Goal: Information Seeking & Learning: Learn about a topic

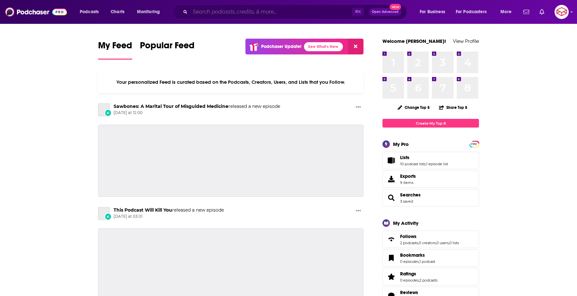
click at [248, 14] on input "Search podcasts, credits, & more..." at bounding box center [271, 12] width 162 height 10
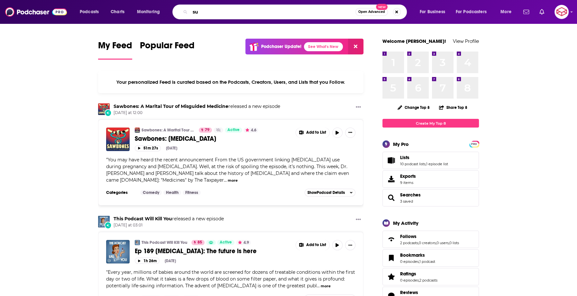
type input "s"
type input "everything everywhere daily"
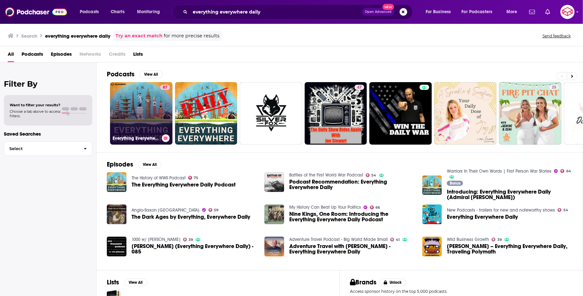
click at [126, 108] on link "87 Everything Everywhere Daily" at bounding box center [141, 113] width 62 height 62
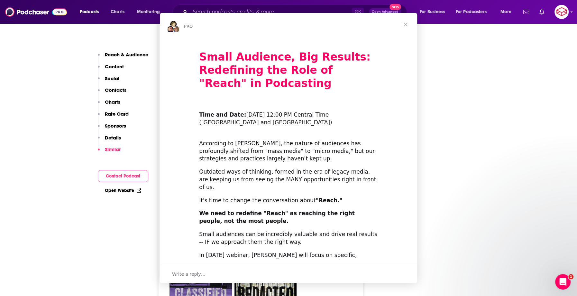
scroll to position [1711, 0]
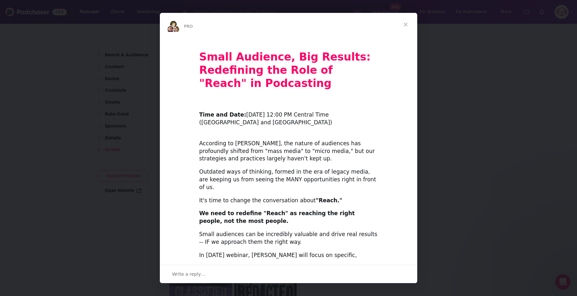
click at [406, 24] on span "Close" at bounding box center [405, 24] width 23 height 23
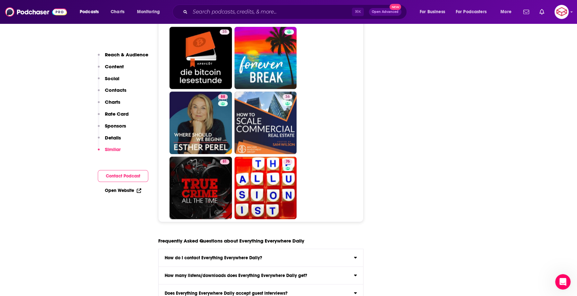
scroll to position [2998, 0]
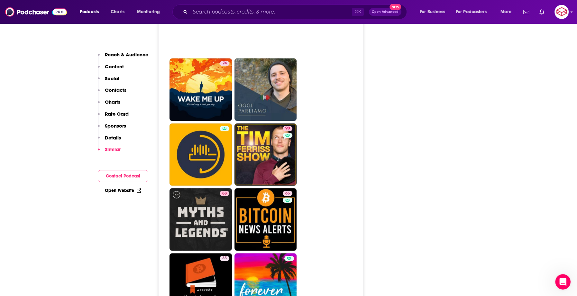
click at [278, 17] on div "⌘ K Open Advanced New" at bounding box center [290, 12] width 235 height 15
click at [276, 15] on input "Search podcasts, credits, & more..." at bounding box center [271, 12] width 162 height 10
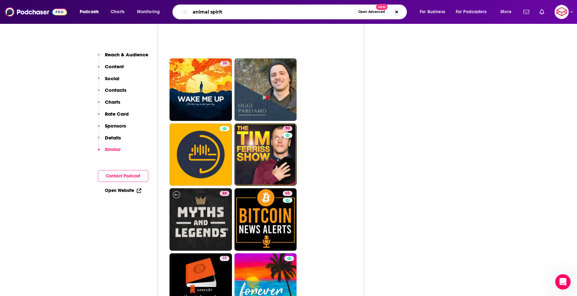
type input "animal spirits"
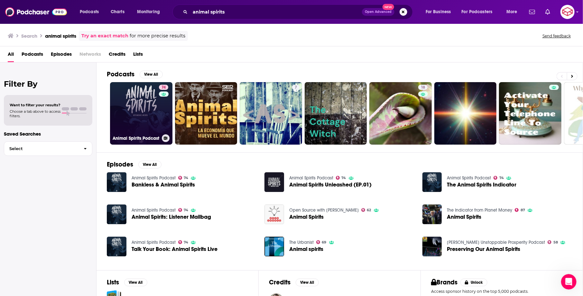
click at [132, 93] on link "74 Animal Spirits Podcast" at bounding box center [141, 113] width 62 height 62
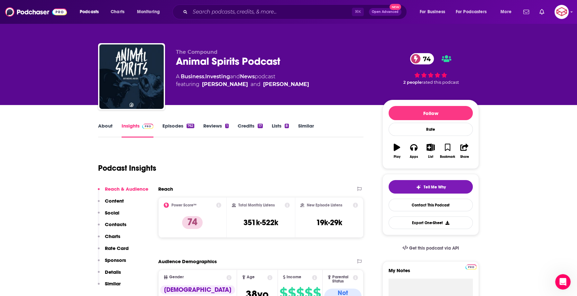
click at [106, 127] on link "About" at bounding box center [105, 130] width 14 height 15
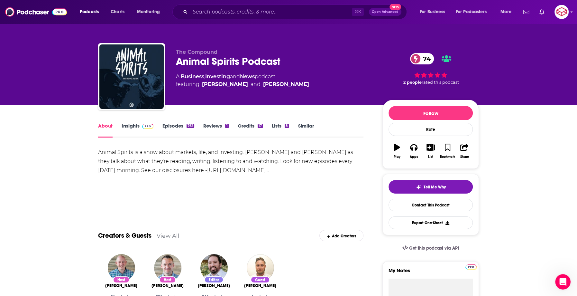
click at [138, 127] on link "Insights" at bounding box center [138, 130] width 32 height 15
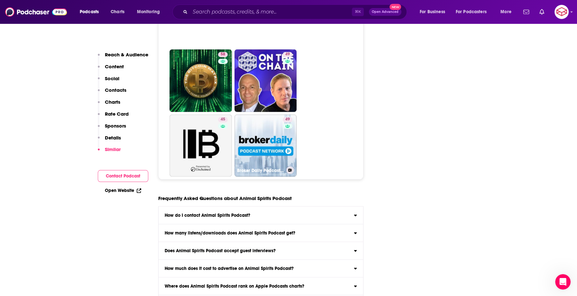
scroll to position [3448, 0]
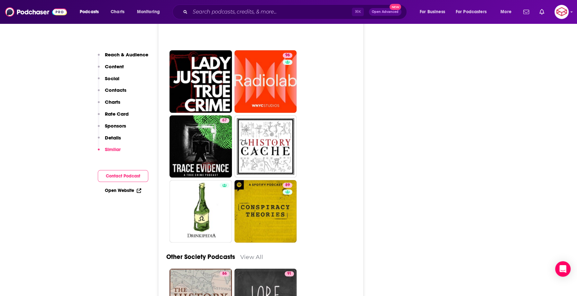
scroll to position [2628, 0]
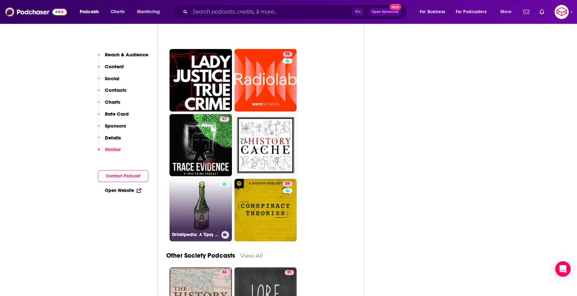
click at [213, 182] on link "Drinkipedia: A Tipsy Conversation Game" at bounding box center [201, 210] width 62 height 62
type input "https://www.podchaser.com/podcasts/drinkipedia-a-tipsy-conversati-770417"
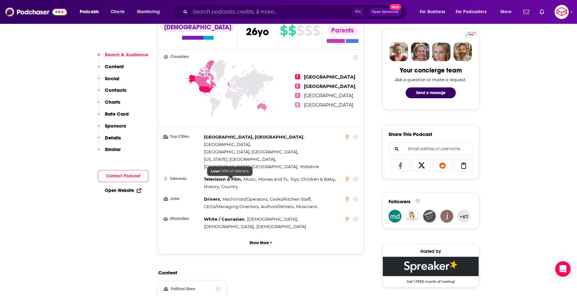
scroll to position [696, 0]
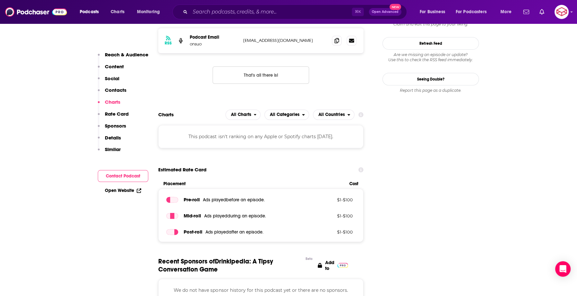
click at [308, 0] on div "Podcasts Charts Monitoring ⌘ K Open Advanced New For Business For Podcasters Mo…" at bounding box center [288, 12] width 577 height 24
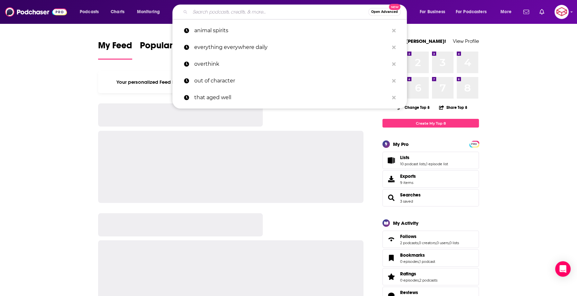
click at [277, 16] on input "Search podcasts, credits, & more..." at bounding box center [279, 12] width 178 height 10
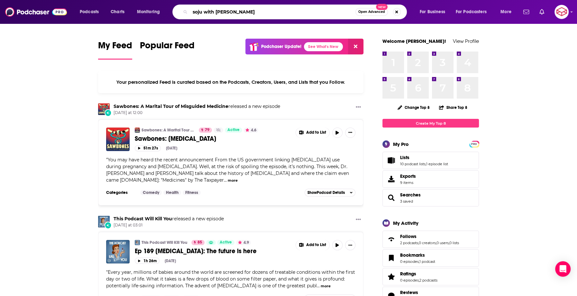
type input "soju with [PERSON_NAME]"
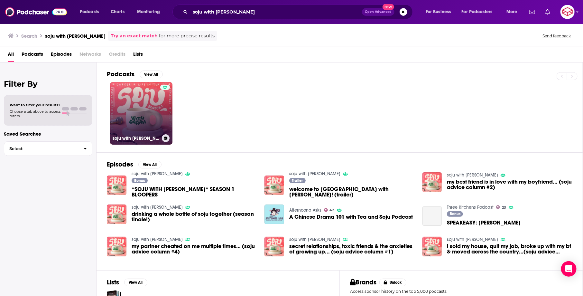
click at [138, 111] on link "soju with [PERSON_NAME]" at bounding box center [141, 113] width 62 height 62
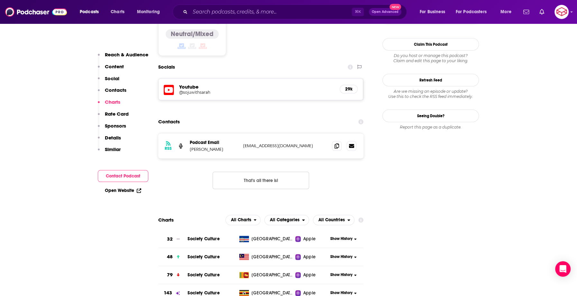
scroll to position [525, 0]
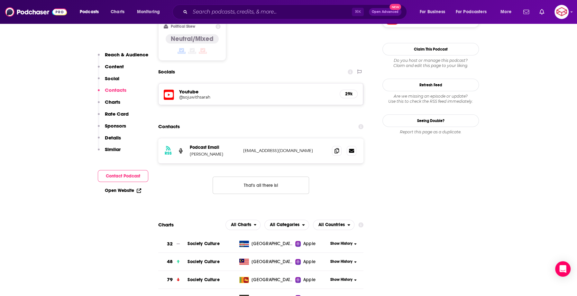
click at [356, 89] on div "29k" at bounding box center [349, 93] width 18 height 9
click at [347, 91] on h5 "29k" at bounding box center [348, 93] width 7 height 5
click at [176, 83] on div "Youtube @sojuwithsarah 29k" at bounding box center [261, 93] width 205 height 21
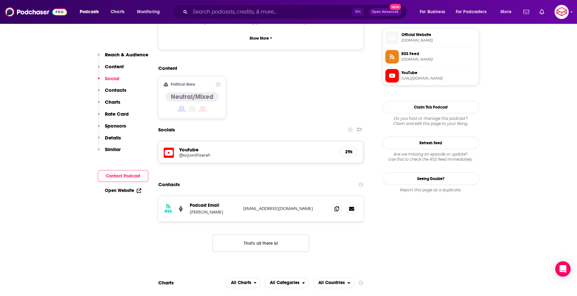
scroll to position [429, 0]
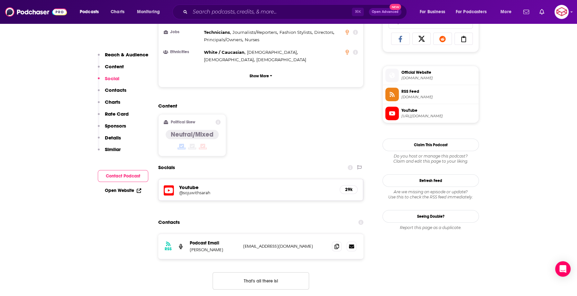
click at [193, 190] on h5 "@sojuwithsarah" at bounding box center [230, 192] width 103 height 5
click at [302, 11] on input "Search podcasts, credits, & more..." at bounding box center [271, 12] width 162 height 10
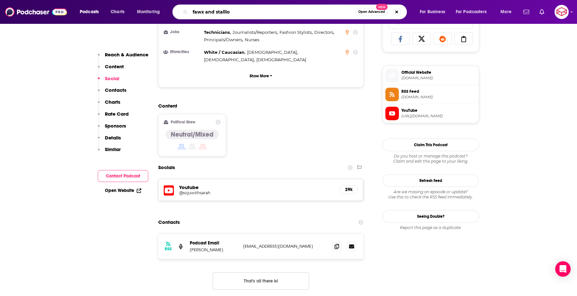
type input "fawx and stallion"
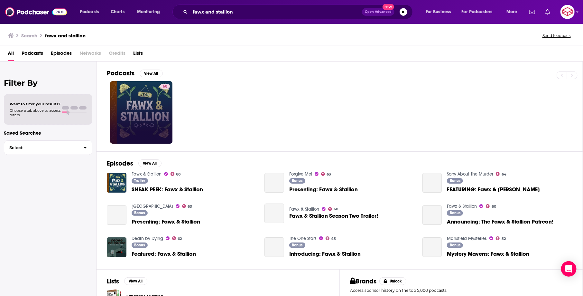
click at [144, 105] on link "60" at bounding box center [141, 112] width 62 height 62
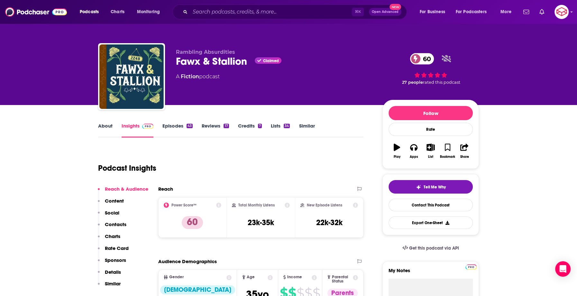
click at [107, 126] on link "About" at bounding box center [105, 130] width 14 height 15
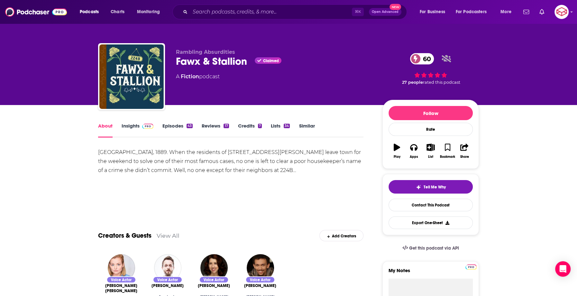
click at [141, 127] on span at bounding box center [147, 126] width 14 height 6
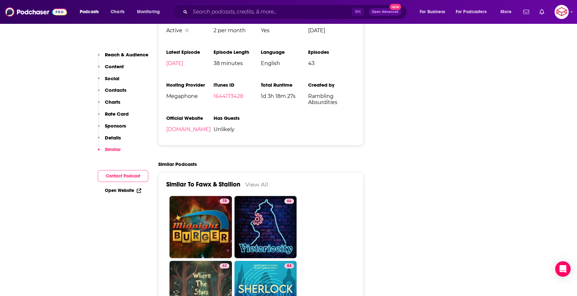
scroll to position [958, 0]
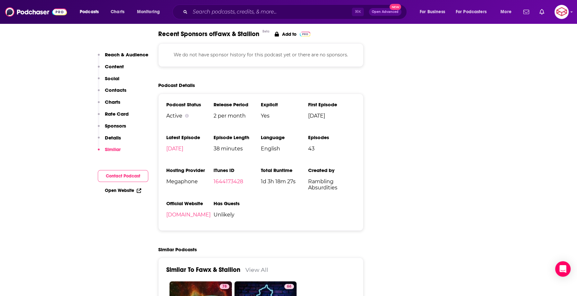
click at [230, 167] on li "iTunes ID 1644173428" at bounding box center [237, 178] width 47 height 23
click at [228, 178] on link "1644173428" at bounding box center [229, 181] width 30 height 6
click at [264, 10] on input "Search podcasts, credits, & more..." at bounding box center [271, 12] width 162 height 10
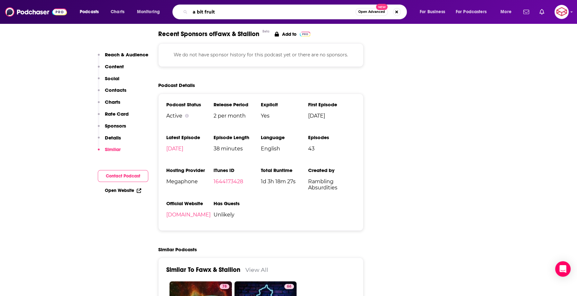
type input "a bit fruity"
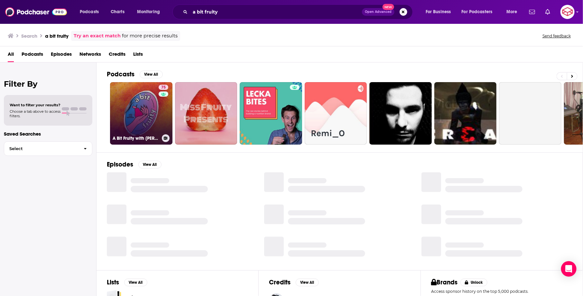
click at [146, 119] on link "75 A Bit Fruity with Matt Bernstein" at bounding box center [141, 113] width 62 height 62
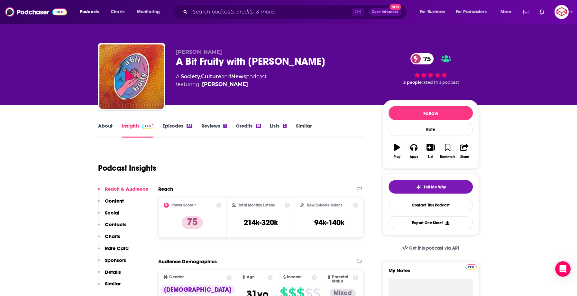
click at [108, 127] on link "About" at bounding box center [105, 130] width 14 height 15
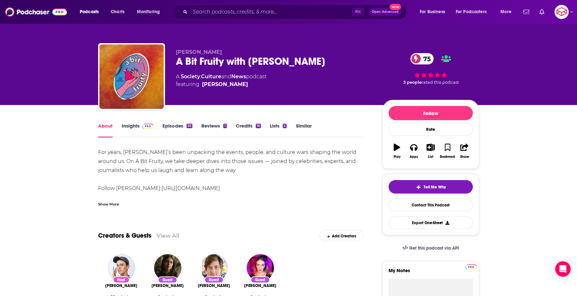
click at [108, 198] on div "Show More" at bounding box center [231, 201] width 266 height 11
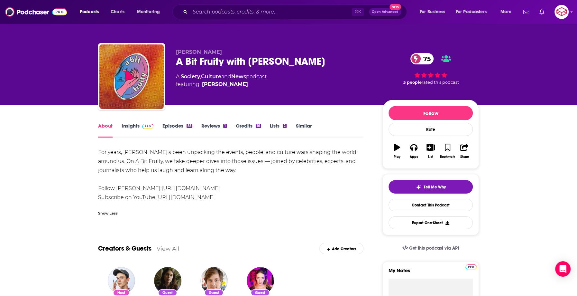
click at [142, 135] on link "Insights" at bounding box center [138, 130] width 32 height 15
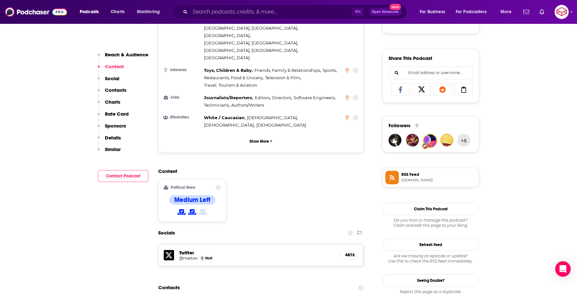
scroll to position [451, 0]
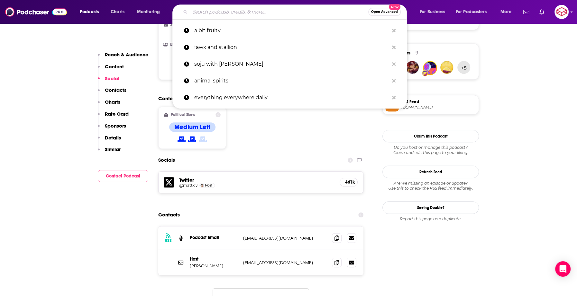
click at [315, 13] on input "Search podcasts, credits, & more..." at bounding box center [279, 12] width 178 height 10
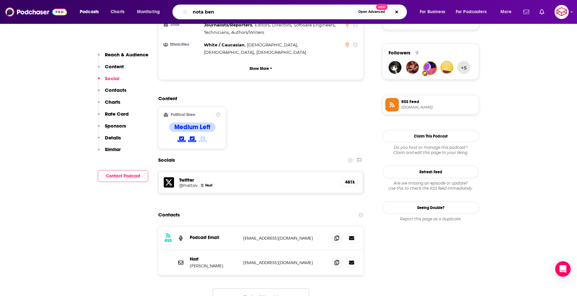
type input "nota bene"
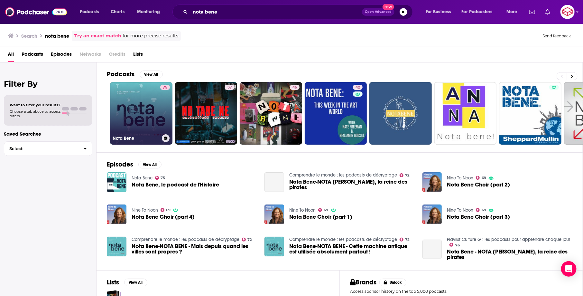
click at [154, 124] on link "75 Nota Bene" at bounding box center [141, 113] width 62 height 62
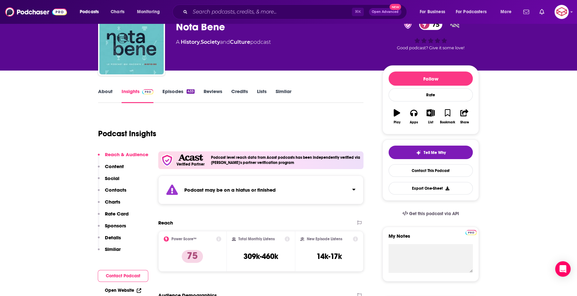
scroll to position [33, 0]
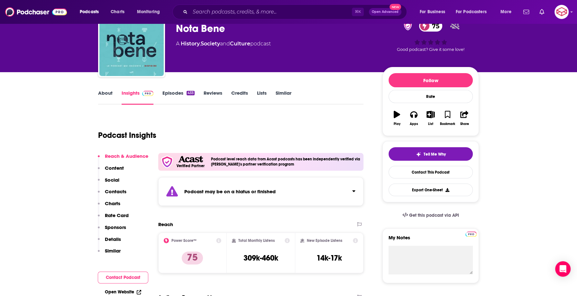
click at [105, 95] on link "About" at bounding box center [105, 97] width 14 height 15
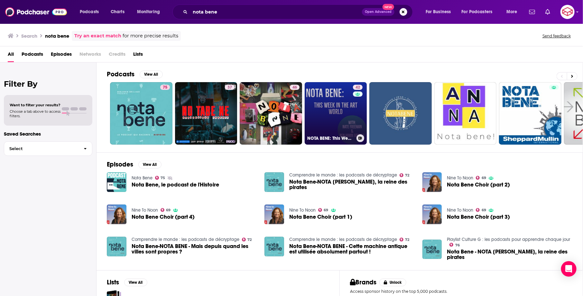
click at [324, 106] on link "42 NOTA BENE: This Week in the Art World" at bounding box center [336, 113] width 62 height 62
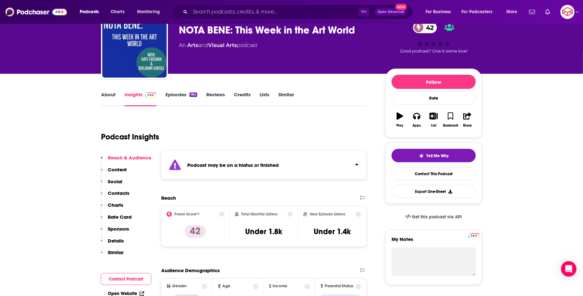
scroll to position [51, 0]
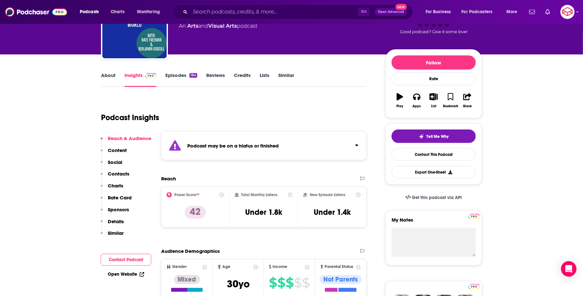
click at [260, 17] on div "⌘ K Open Advanced New" at bounding box center [293, 12] width 240 height 15
click at [254, 13] on input "Search podcasts, credits, & more..." at bounding box center [274, 12] width 168 height 10
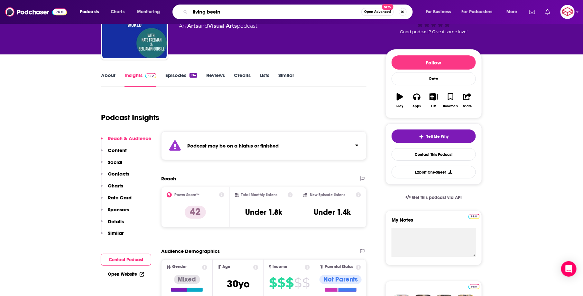
type input "living beeing"
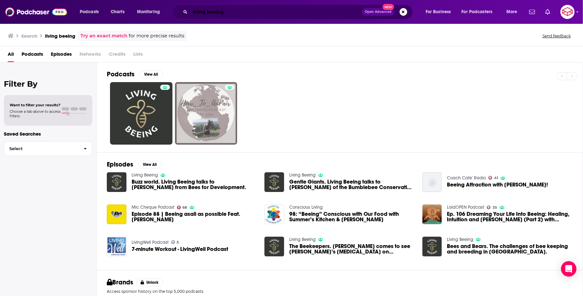
click at [269, 11] on input "living beeing" at bounding box center [276, 12] width 172 height 10
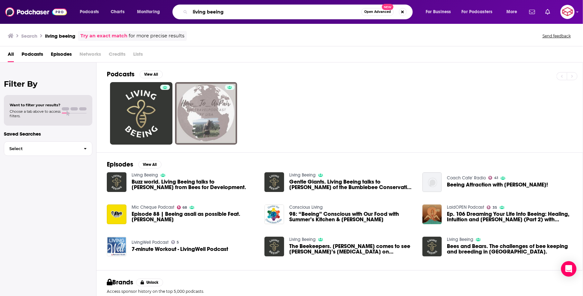
drag, startPoint x: 228, startPoint y: 14, endPoint x: 144, endPoint y: 12, distance: 83.7
click at [146, 13] on div "Podcasts Charts Monitoring living beeing Open Advanced New For Business For Pod…" at bounding box center [299, 12] width 448 height 15
type input "murder sheet"
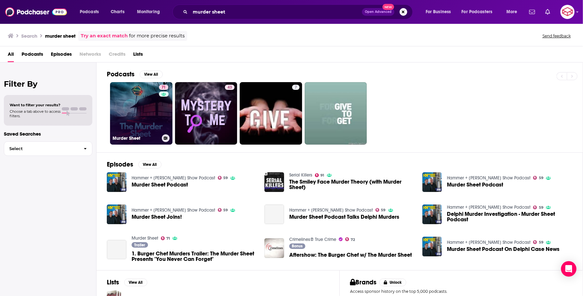
click at [129, 100] on link "71 Murder Sheet" at bounding box center [141, 113] width 62 height 62
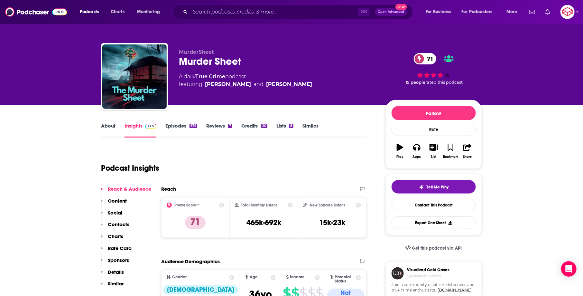
click at [111, 124] on link "About" at bounding box center [108, 130] width 14 height 15
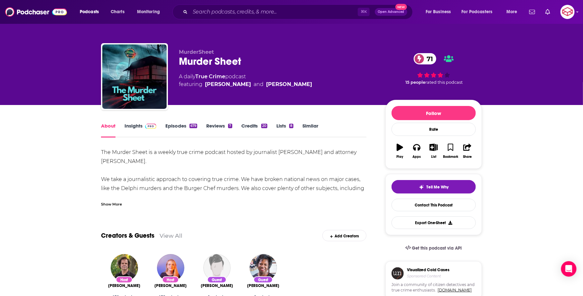
click at [116, 203] on div "Show More" at bounding box center [111, 204] width 21 height 6
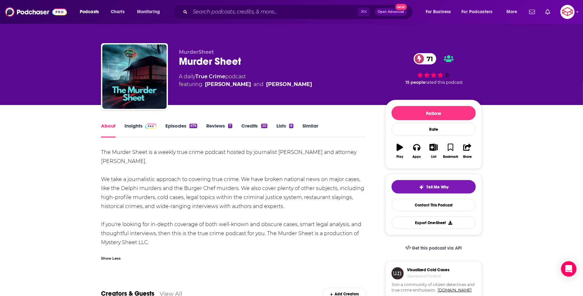
click at [138, 126] on link "Insights" at bounding box center [141, 130] width 32 height 15
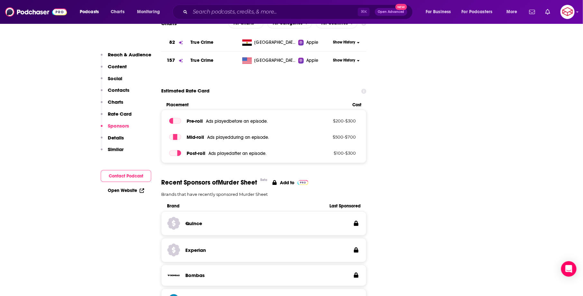
scroll to position [1090, 0]
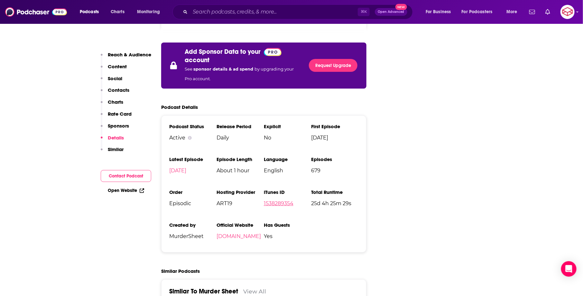
click at [271, 200] on link "1538289354" at bounding box center [279, 203] width 30 height 6
click at [265, 8] on input "Search podcasts, credits, & more..." at bounding box center [274, 12] width 168 height 10
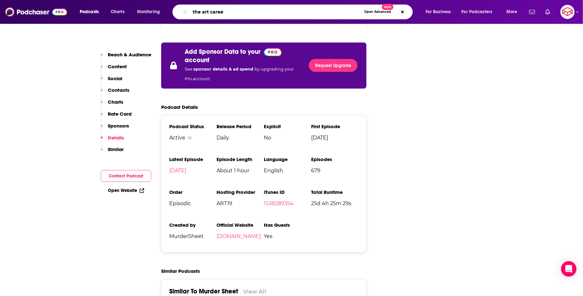
type input "the art career"
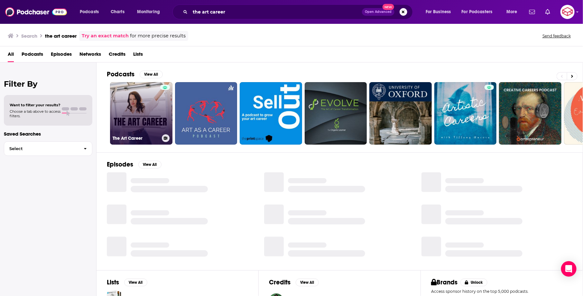
click at [116, 121] on link "The Art Career" at bounding box center [141, 113] width 62 height 62
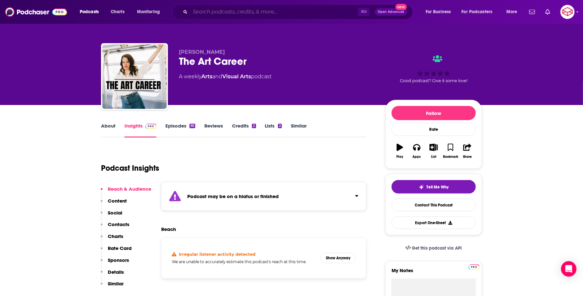
click at [239, 7] on input "Search podcasts, credits, & more..." at bounding box center [274, 12] width 168 height 10
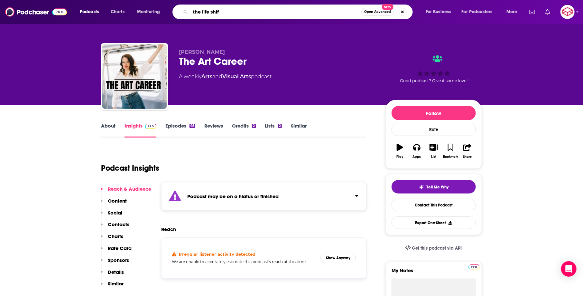
type input "the life shift"
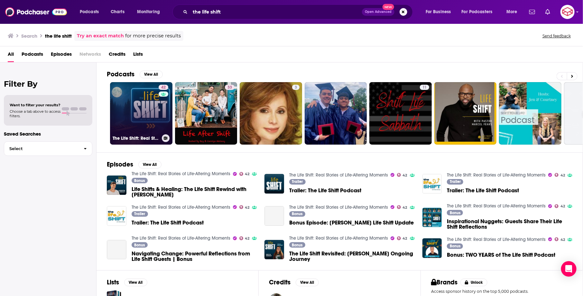
click at [122, 118] on link "42 The Life Shift: Real Stories of Life-Altering Moments" at bounding box center [141, 113] width 62 height 62
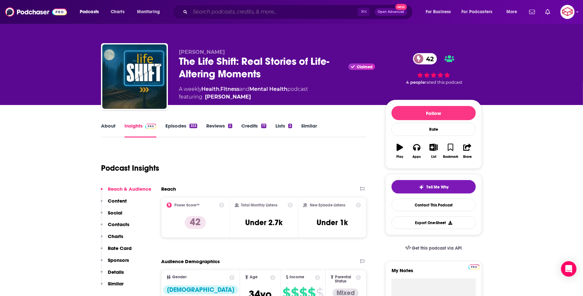
click at [292, 14] on input "Search podcasts, credits, & more..." at bounding box center [274, 12] width 168 height 10
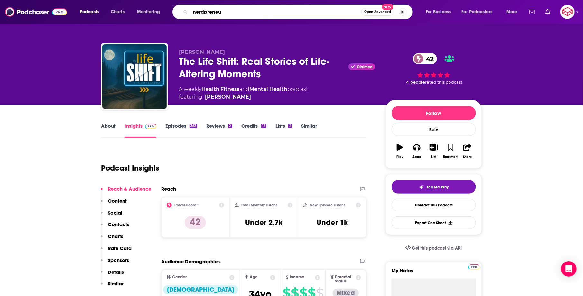
type input "nerdpreneur"
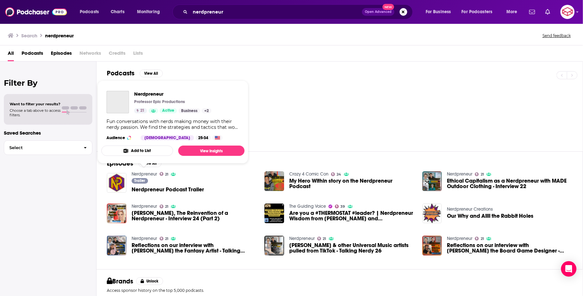
click at [152, 173] on link "Nerdpreneur" at bounding box center [144, 173] width 25 height 5
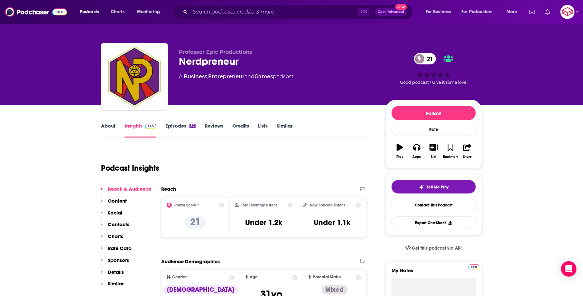
click at [306, 6] on div "⌘ K Open Advanced New" at bounding box center [293, 12] width 240 height 15
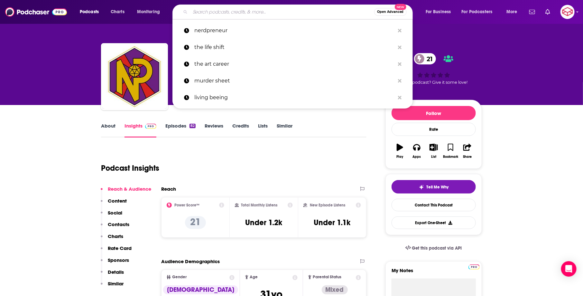
click at [309, 11] on input "Search podcasts, credits, & more..." at bounding box center [282, 12] width 184 height 10
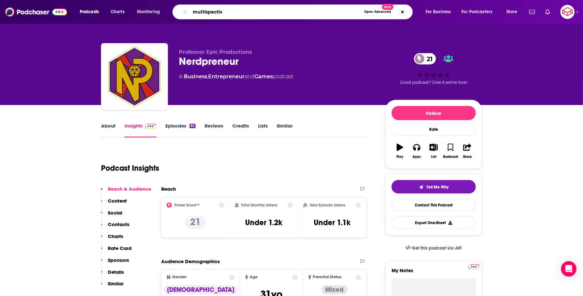
type input "multispective"
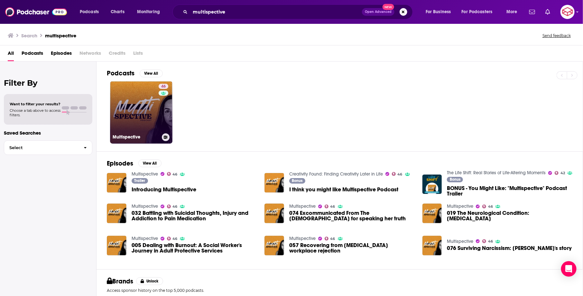
click at [122, 112] on link "46 Multispective" at bounding box center [141, 112] width 62 height 62
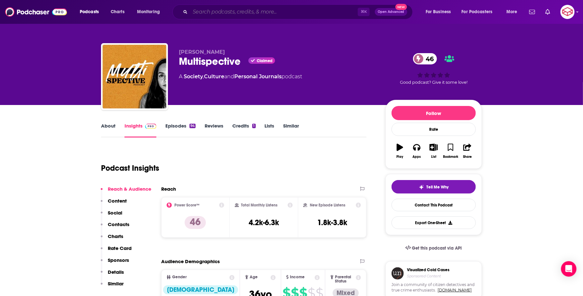
click at [267, 9] on input "Search podcasts, credits, & more..." at bounding box center [274, 12] width 168 height 10
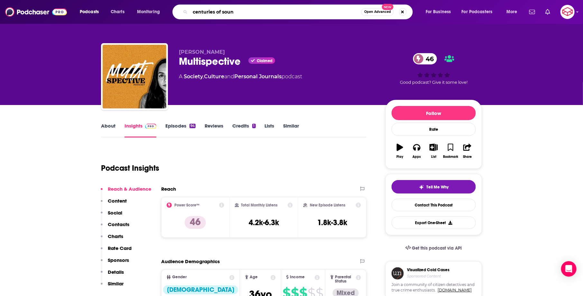
type input "centuries of sound"
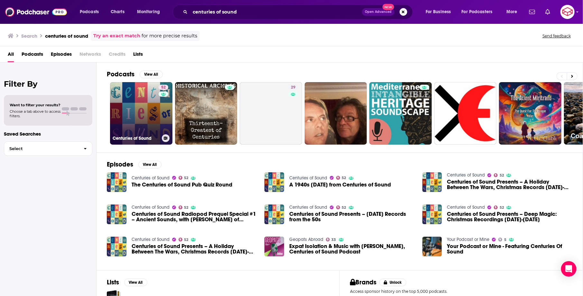
click at [135, 98] on link "52 Centuries of Sound" at bounding box center [141, 113] width 62 height 62
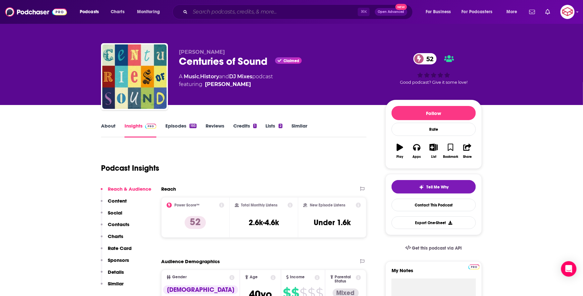
click at [253, 14] on input "Search podcasts, credits, & more..." at bounding box center [274, 12] width 168 height 10
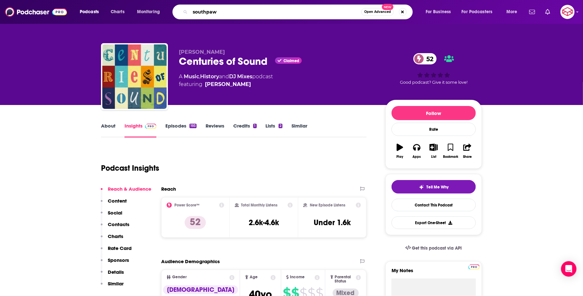
type input "southpaws"
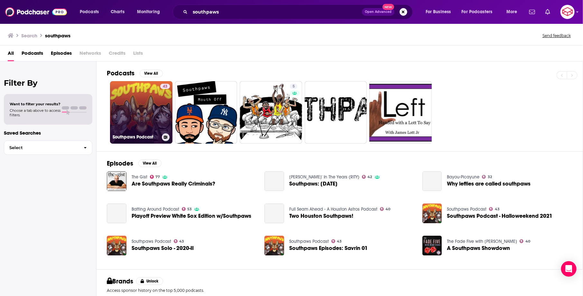
click at [122, 112] on link "43 Southpaws Podcast" at bounding box center [141, 112] width 62 height 62
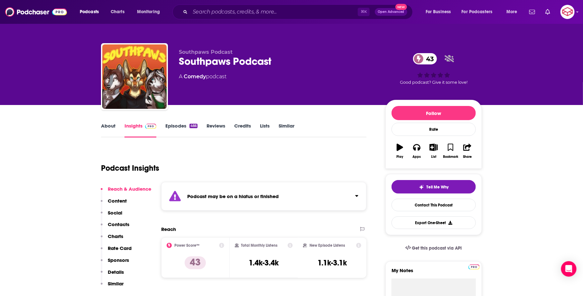
click at [105, 126] on link "About" at bounding box center [108, 130] width 14 height 15
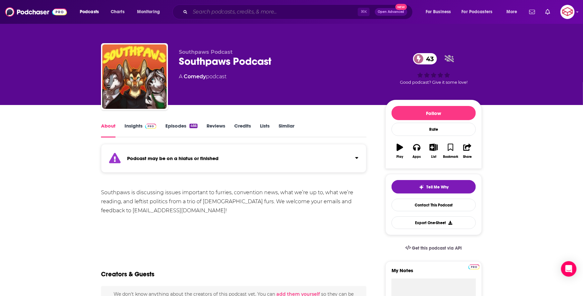
click at [298, 14] on input "Search podcasts, credits, & more..." at bounding box center [274, 12] width 168 height 10
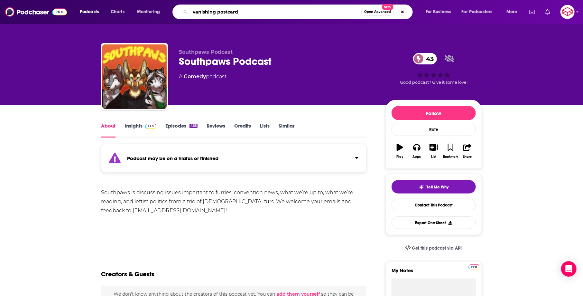
type input "vanishing postcards"
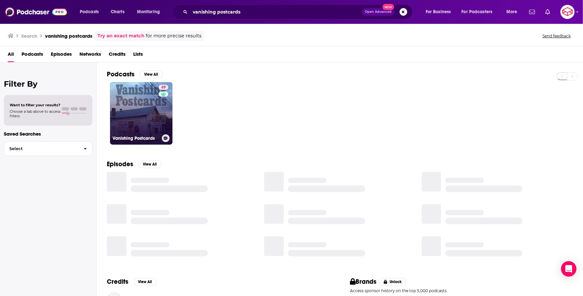
click at [147, 98] on link "49 Vanishing Postcards" at bounding box center [141, 113] width 62 height 62
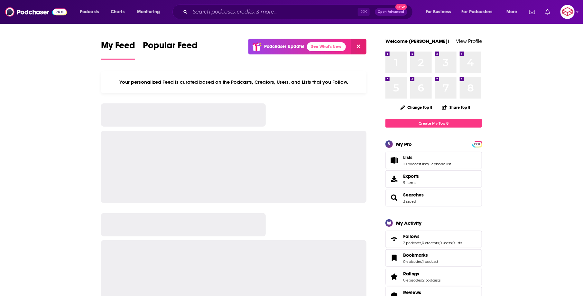
click at [292, 18] on div "⌘ K Open Advanced New" at bounding box center [293, 12] width 240 height 15
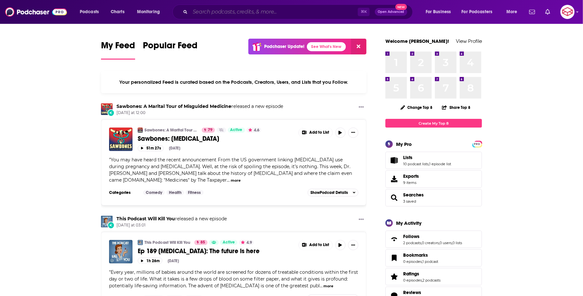
click at [285, 13] on input "Search podcasts, credits, & more..." at bounding box center [274, 12] width 168 height 10
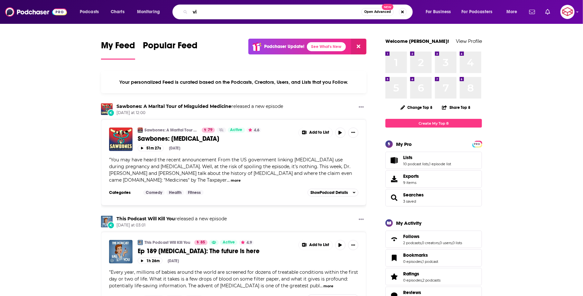
type input "v"
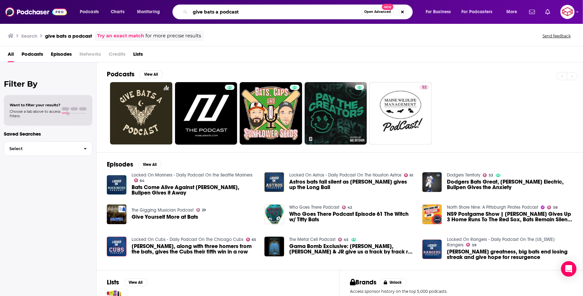
drag, startPoint x: 254, startPoint y: 8, endPoint x: 148, endPoint y: 0, distance: 106.2
click at [149, 1] on div "Podcasts Charts Monitoring give bats a podcast Open Advanced New For Business F…" at bounding box center [291, 12] width 583 height 24
drag, startPoint x: 247, startPoint y: 14, endPoint x: 120, endPoint y: -1, distance: 127.3
click at [120, 0] on html "Podcasts Charts Monitoring give bats a podcast Open Advanced New For Business F…" at bounding box center [291, 148] width 583 height 296
type input "salad with a side of fries"
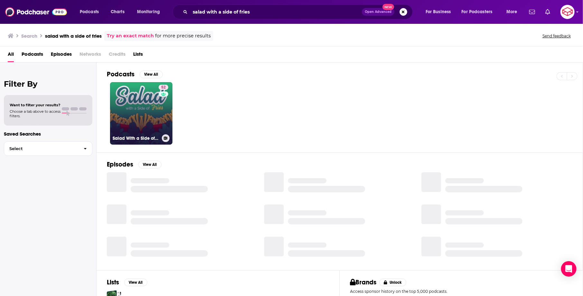
click at [137, 103] on link "52 Salad With a Side of Fries Nutrition, Wellness & Weight Loss" at bounding box center [141, 113] width 62 height 62
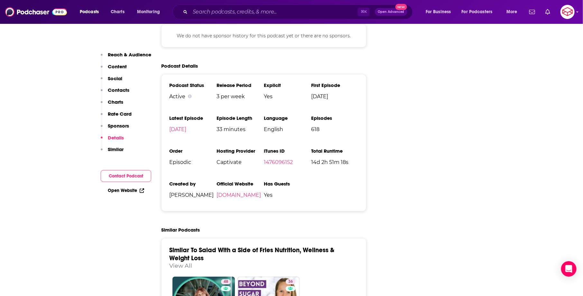
scroll to position [1063, 0]
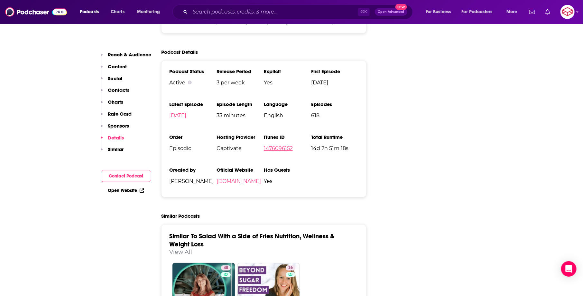
click at [285, 145] on link "1476096152" at bounding box center [278, 148] width 29 height 6
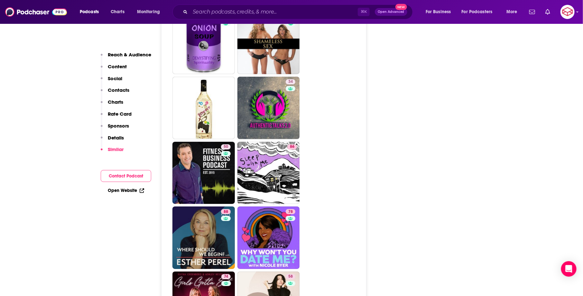
scroll to position [2177, 0]
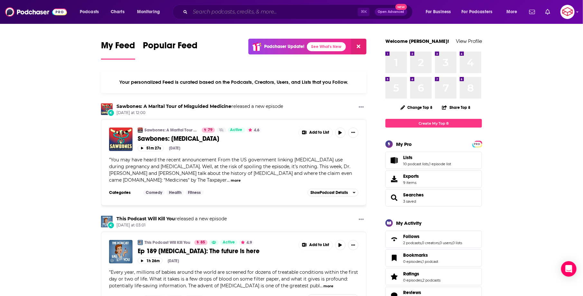
click at [229, 7] on input "Search podcasts, credits, & more..." at bounding box center [274, 12] width 168 height 10
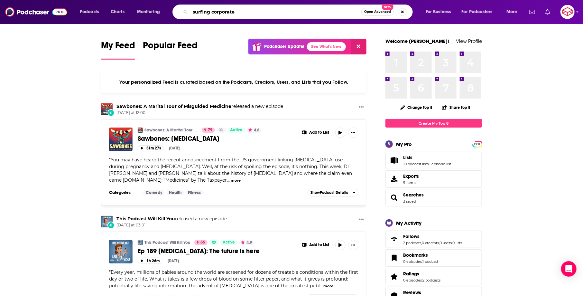
type input "surfing corporate"
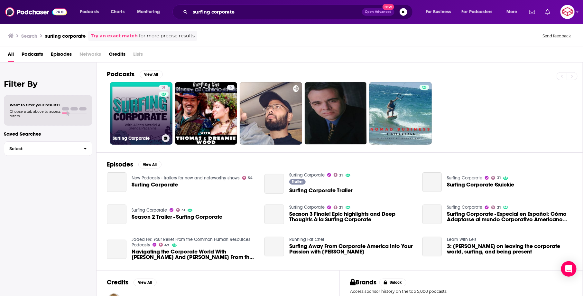
click at [128, 112] on link "31 Surfing Corporate" at bounding box center [141, 113] width 62 height 62
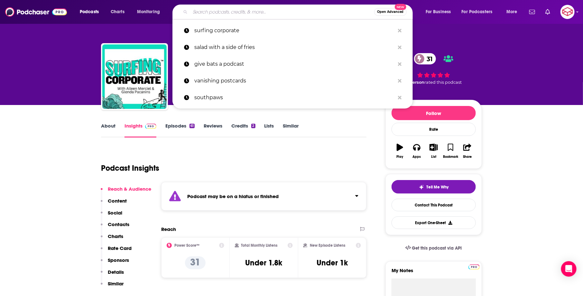
click at [308, 9] on input "Search podcasts, credits, & more..." at bounding box center [282, 12] width 184 height 10
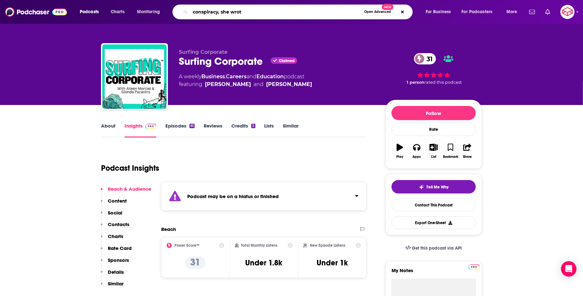
type input "conspiracy, she wrote"
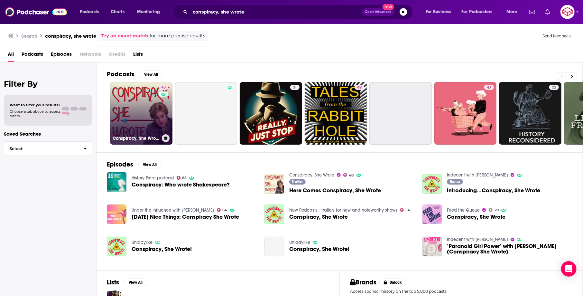
click at [140, 118] on link "48 Conspiracy, She Wrote" at bounding box center [141, 113] width 62 height 62
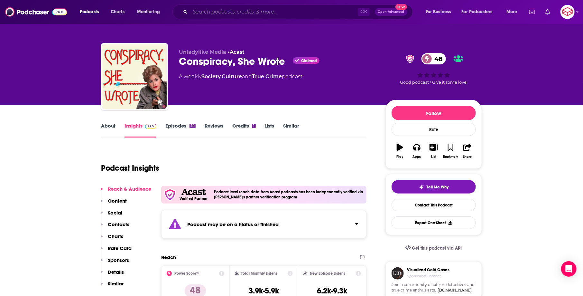
click at [259, 14] on input "Search podcasts, credits, & more..." at bounding box center [274, 12] width 168 height 10
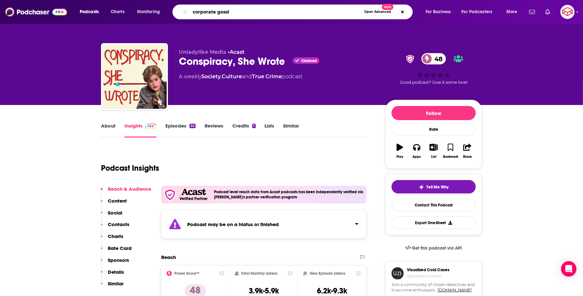
type input "corporate gossip"
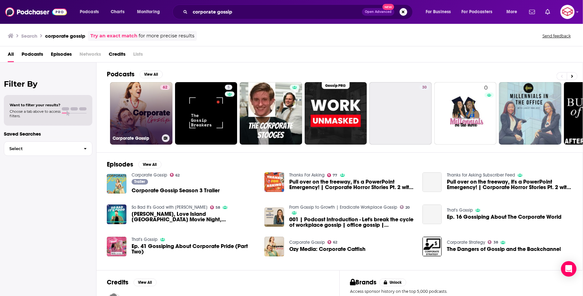
click at [132, 108] on link "62 Corporate Gossip" at bounding box center [141, 113] width 62 height 62
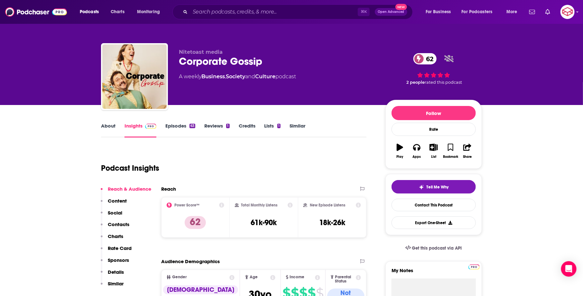
click at [107, 123] on link "About" at bounding box center [108, 130] width 14 height 15
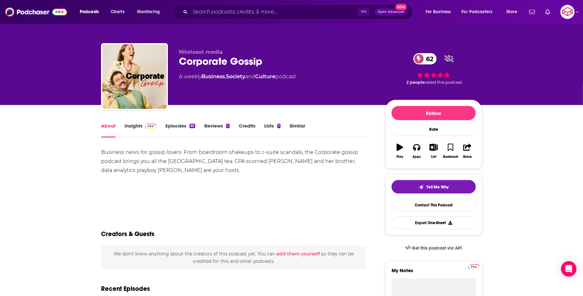
click at [138, 125] on link "Insights" at bounding box center [141, 130] width 32 height 15
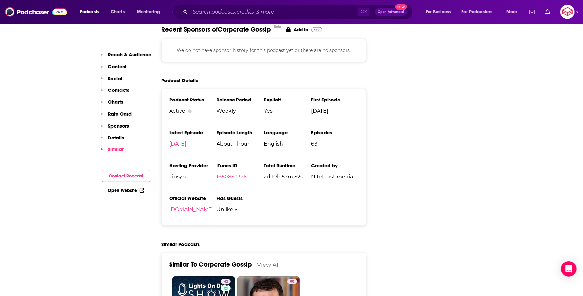
scroll to position [929, 0]
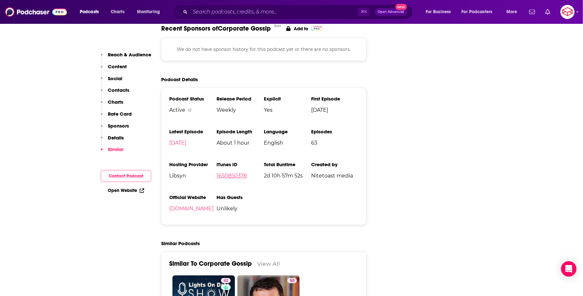
click at [232, 173] on link "1650850378" at bounding box center [232, 176] width 30 height 6
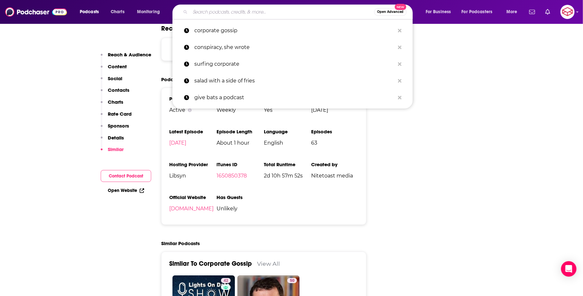
click at [277, 11] on input "Search podcasts, credits, & more..." at bounding box center [282, 12] width 184 height 10
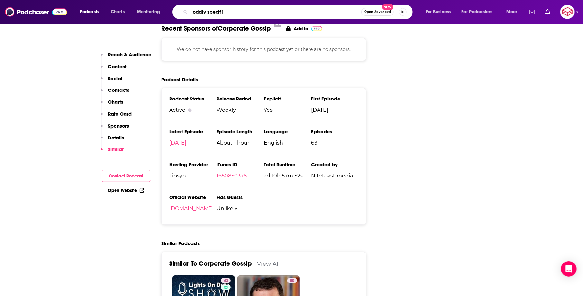
type input "oddly specific"
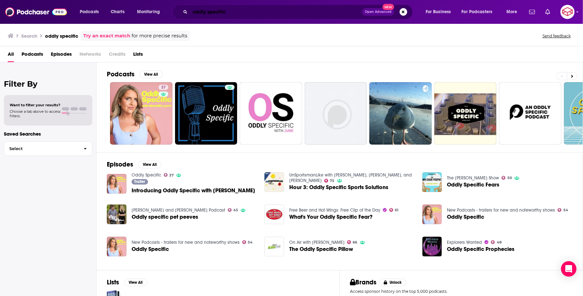
click at [225, 12] on input "oddly specific" at bounding box center [276, 12] width 172 height 10
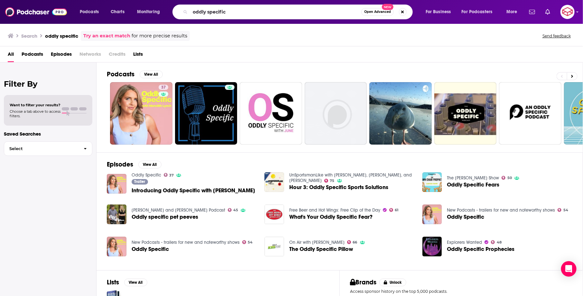
drag, startPoint x: 235, startPoint y: 23, endPoint x: 158, endPoint y: 13, distance: 78.0
click at [158, 13] on div "Podcasts Charts Monitoring oddly specific Open Advanced New For Business For Po…" at bounding box center [291, 12] width 583 height 24
drag, startPoint x: 229, startPoint y: 16, endPoint x: 165, endPoint y: -1, distance: 65.9
click at [165, 0] on html "Podcasts Charts Monitoring oddly specific Open Advanced New For Business For Po…" at bounding box center [291, 148] width 583 height 296
type input "bad therapist"
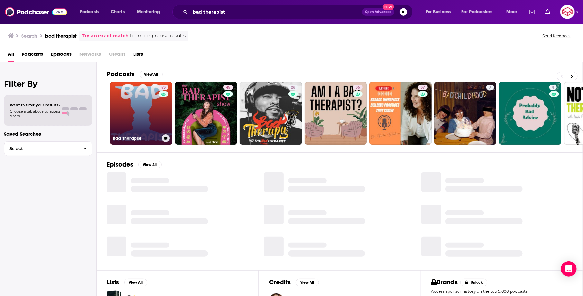
click at [141, 112] on link "53 Bad Therapist" at bounding box center [141, 113] width 62 height 62
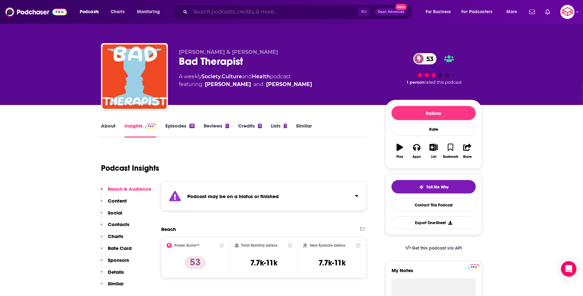
click at [255, 12] on input "Search podcasts, credits, & more..." at bounding box center [274, 12] width 168 height 10
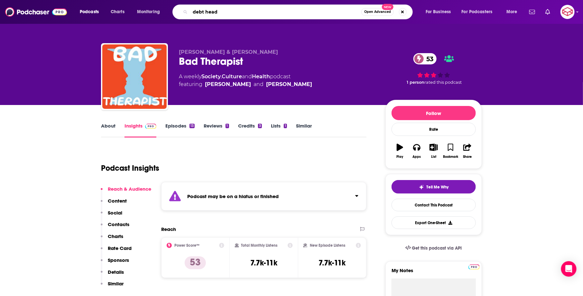
type input "debt heads"
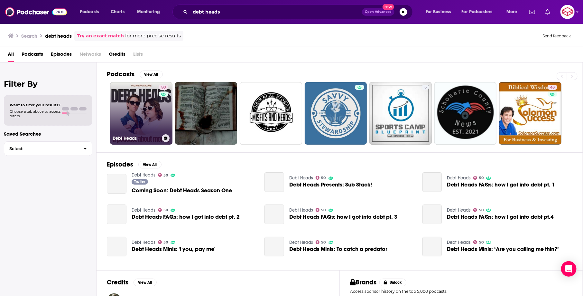
click at [150, 104] on link "50 Debt Heads" at bounding box center [141, 113] width 62 height 62
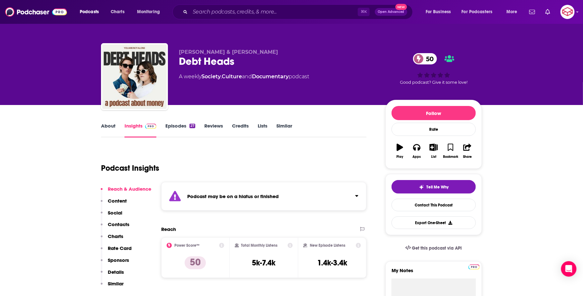
click at [108, 123] on link "About" at bounding box center [108, 130] width 14 height 15
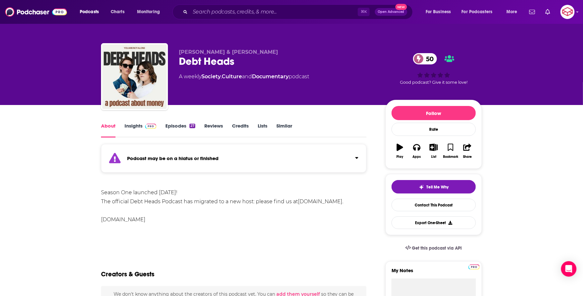
click at [136, 218] on div "Season One launched March 18th, 2025! The official Debt Heads Podcast has migra…" at bounding box center [234, 206] width 266 height 36
click at [327, 200] on link "debtheadspodcast.com" at bounding box center [320, 201] width 44 height 6
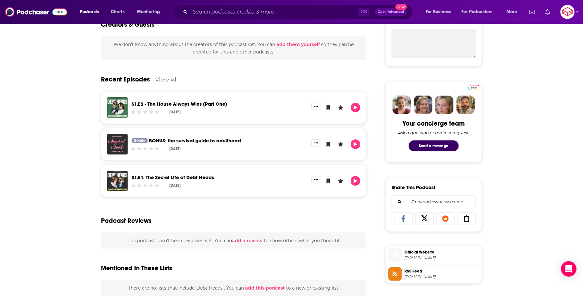
scroll to position [467, 0]
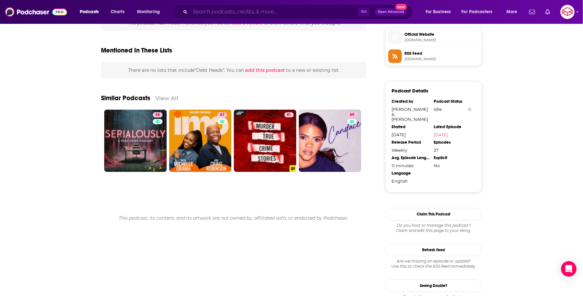
click at [294, 7] on input "Search podcasts, credits, & more..." at bounding box center [274, 12] width 168 height 10
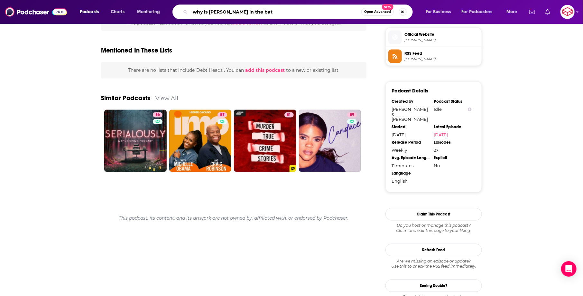
type input "why is amy in the bath"
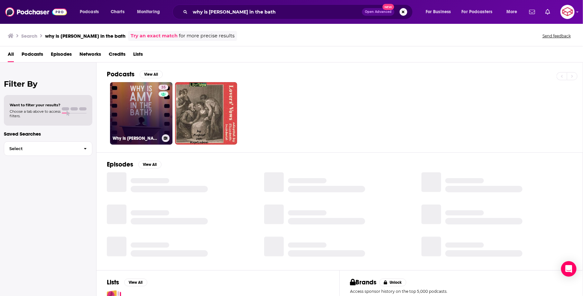
click at [127, 106] on link "35 Why Is Amy in the Bath?" at bounding box center [141, 113] width 62 height 62
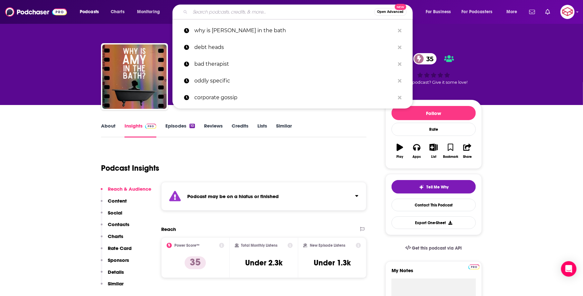
click at [281, 8] on input "Search podcasts, credits, & more..." at bounding box center [282, 12] width 184 height 10
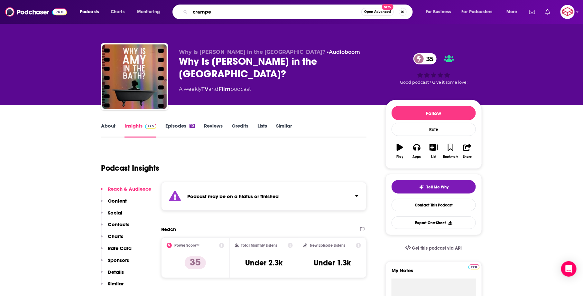
type input "cramped"
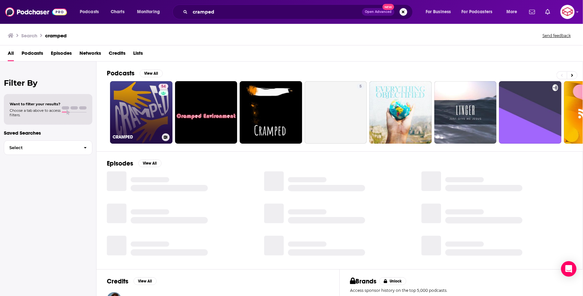
click at [154, 103] on link "54 CRAMPED" at bounding box center [141, 112] width 62 height 62
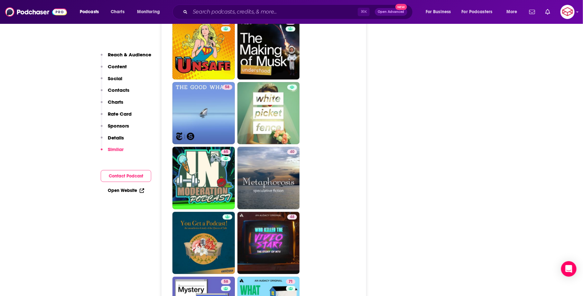
scroll to position [1433, 0]
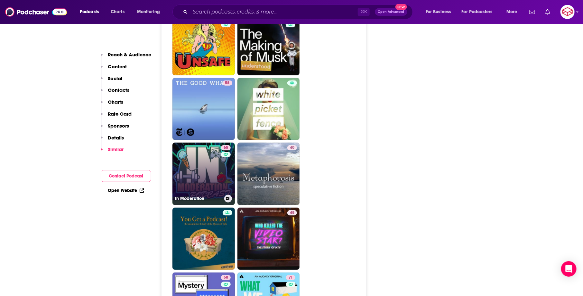
click at [207, 144] on link "65 In Moderation" at bounding box center [204, 174] width 62 height 62
type input "https://www.podchaser.com/podcasts/in-moderation-5443773"
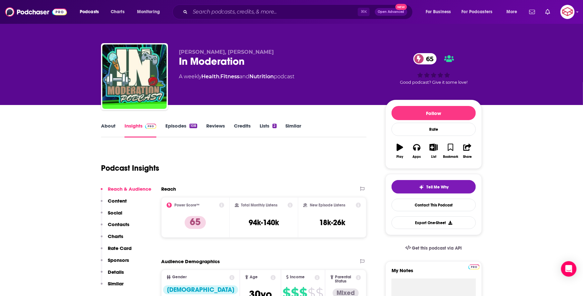
click at [107, 126] on link "About" at bounding box center [108, 130] width 14 height 15
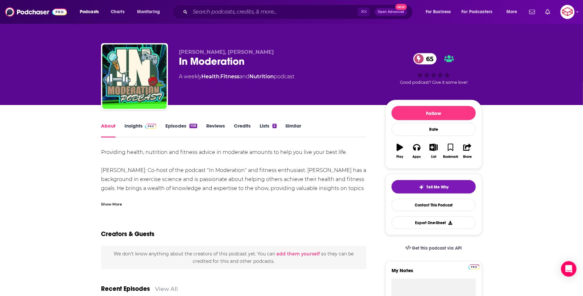
click at [109, 199] on div "Show More" at bounding box center [234, 201] width 266 height 11
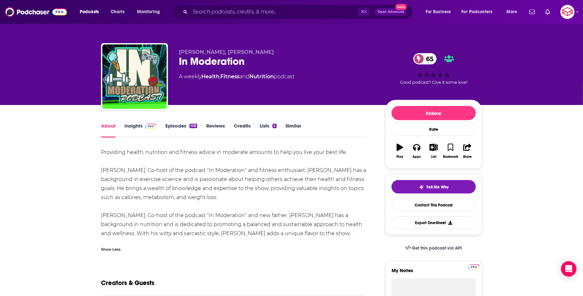
click at [142, 129] on link "Insights" at bounding box center [141, 130] width 32 height 15
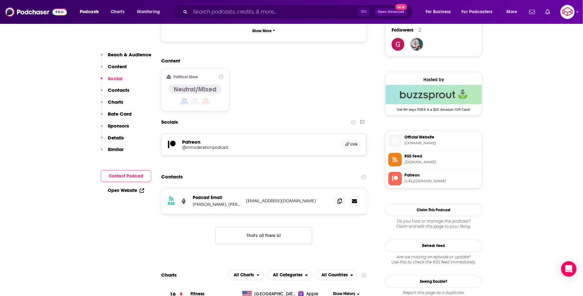
scroll to position [493, 0]
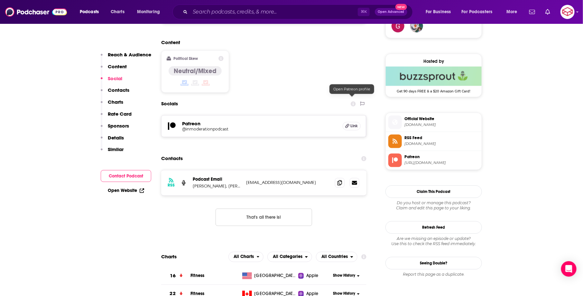
click at [356, 124] on span "Link" at bounding box center [354, 126] width 7 height 5
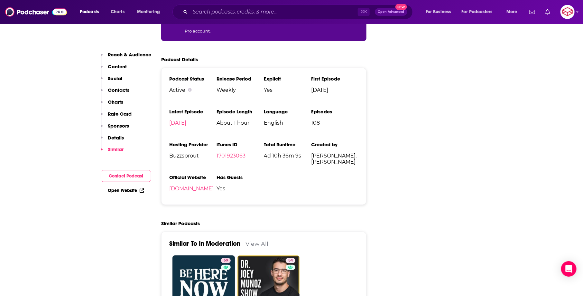
scroll to position [1064, 0]
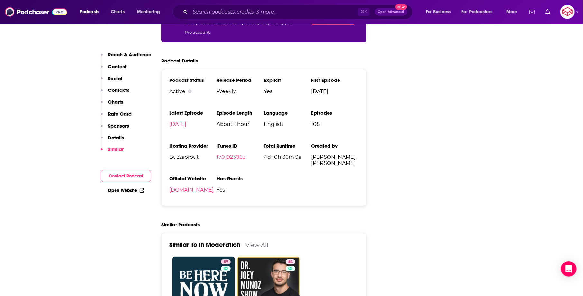
click at [242, 154] on link "1701923063" at bounding box center [231, 157] width 29 height 6
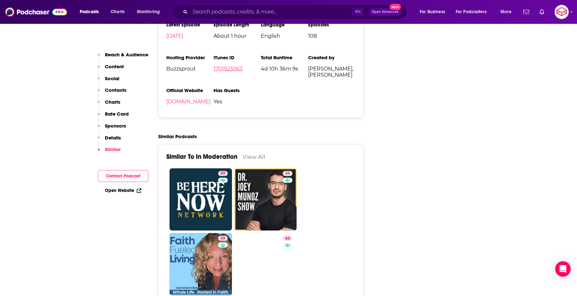
scroll to position [1229, 0]
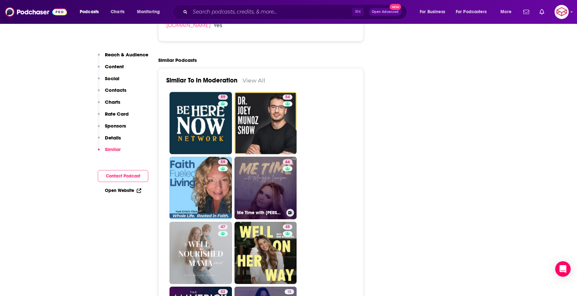
click at [270, 162] on link "64 Me Time with Maggie Lawson" at bounding box center [266, 188] width 62 height 62
type input "https://www.podchaser.com/podcasts/me-time-with-maggie-lawson-5345058"
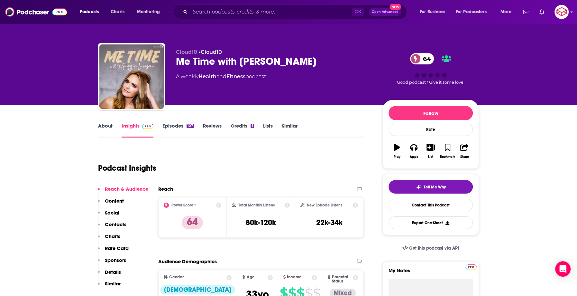
click at [264, 6] on div "⌘ K Open Advanced New" at bounding box center [290, 12] width 235 height 15
click at [268, 11] on input "Search podcasts, credits, & more..." at bounding box center [271, 12] width 162 height 10
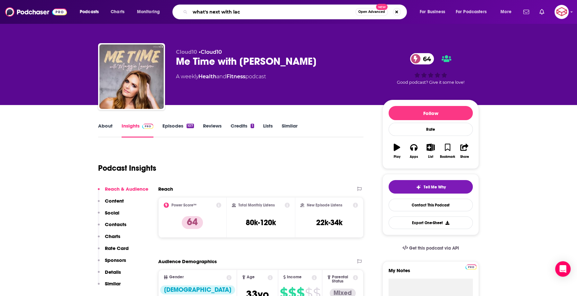
type input "what's next with lacy"
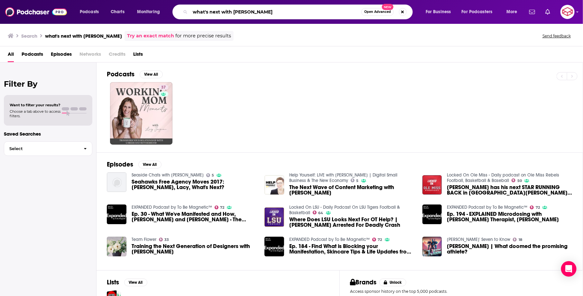
click at [240, 13] on input "what's next with lacy" at bounding box center [275, 12] width 171 height 10
type input "what's next with lacey"
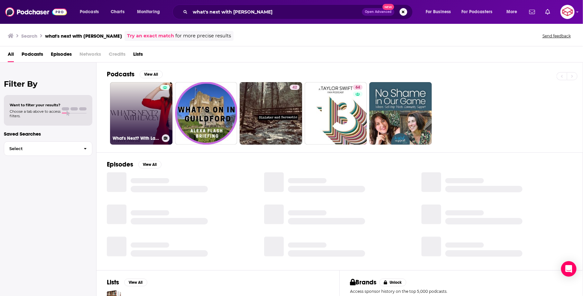
click at [155, 112] on link "What's Next? With Lacey" at bounding box center [141, 113] width 62 height 62
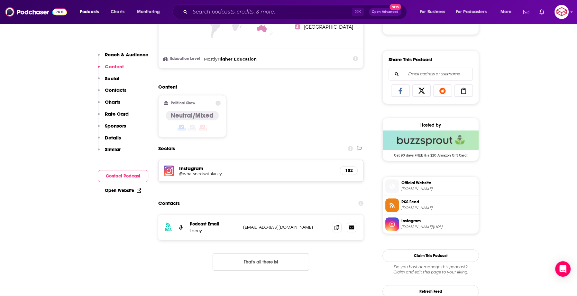
scroll to position [378, 0]
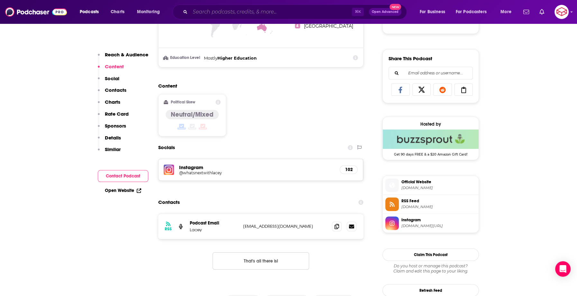
click at [238, 14] on input "Search podcasts, credits, & more..." at bounding box center [271, 12] width 162 height 10
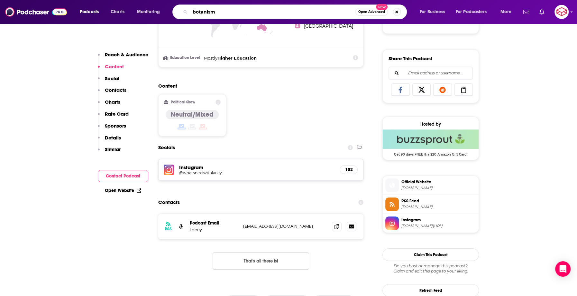
type input "botanismi"
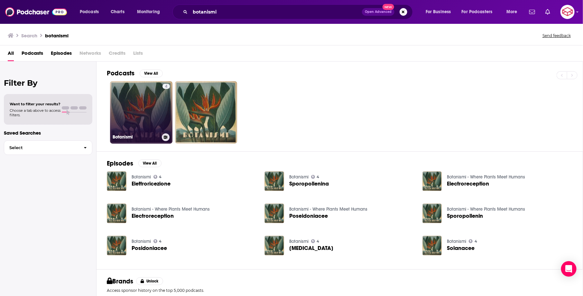
click at [152, 125] on link "4 Botanismi" at bounding box center [141, 112] width 62 height 62
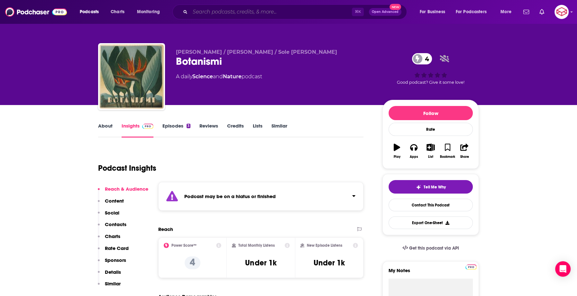
click at [257, 14] on input "Search podcasts, credits, & more..." at bounding box center [271, 12] width 162 height 10
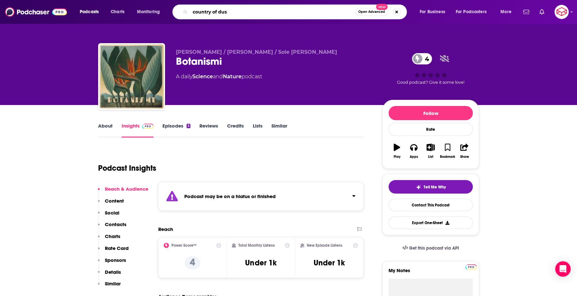
type input "country of dust"
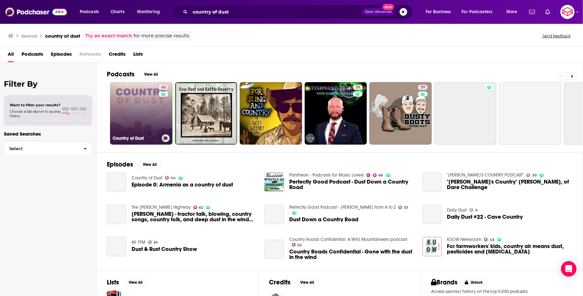
click at [132, 107] on link "44 Country of Dust" at bounding box center [141, 113] width 62 height 62
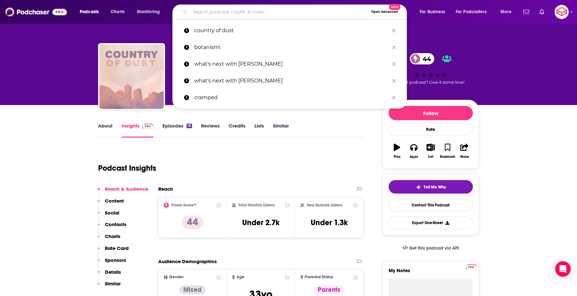
click at [247, 11] on input "Search podcasts, credits, & more..." at bounding box center [279, 12] width 178 height 10
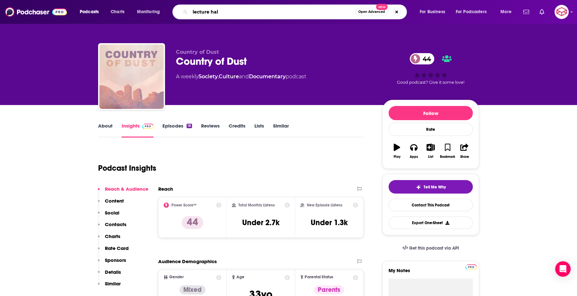
type input "lecture hall"
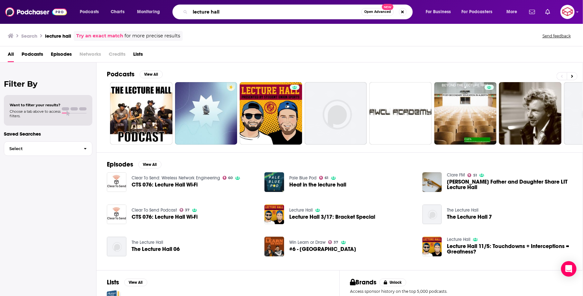
click at [286, 14] on input "lecture hall" at bounding box center [275, 12] width 171 height 10
drag, startPoint x: 224, startPoint y: 13, endPoint x: 145, endPoint y: 13, distance: 79.5
click at [147, 13] on div "Podcasts Charts Monitoring lecture hall Open Advanced New For Business For Podc…" at bounding box center [299, 12] width 448 height 15
type input "busy body"
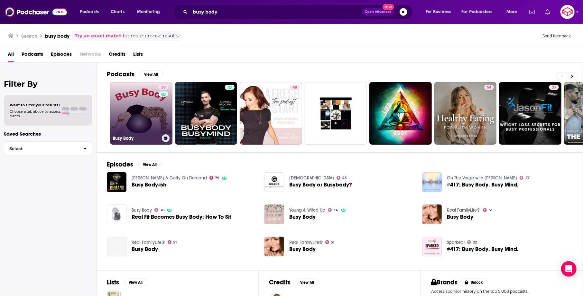
click at [132, 93] on link "38 Busy Body" at bounding box center [141, 113] width 62 height 62
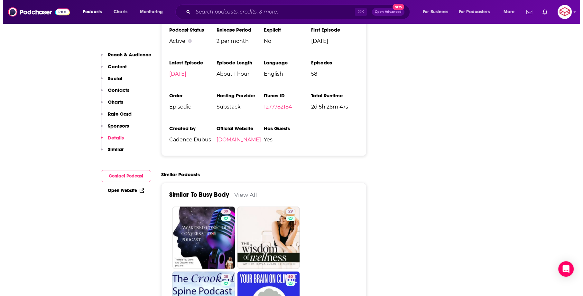
scroll to position [908, 0]
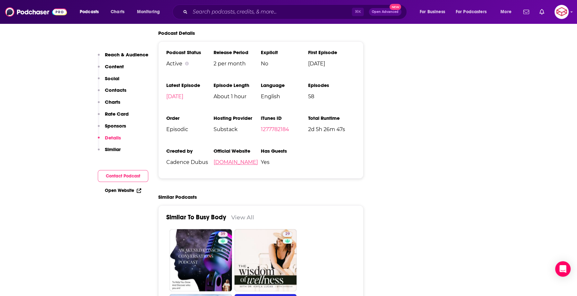
click at [258, 159] on link "cadencedubusbrooklynstrength.substack.com" at bounding box center [236, 162] width 44 height 6
click at [245, 11] on input "Search podcasts, credits, & more..." at bounding box center [274, 12] width 168 height 10
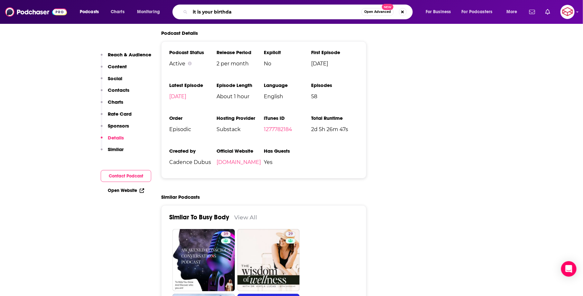
type input "it is your birthday"
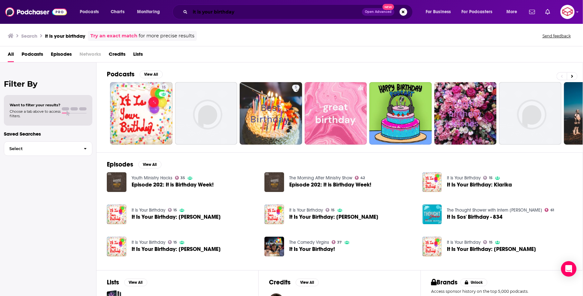
click at [241, 12] on input "it is your birthday" at bounding box center [276, 12] width 172 height 10
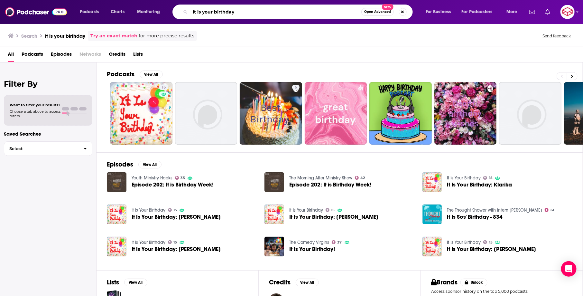
drag, startPoint x: 241, startPoint y: 12, endPoint x: 179, endPoint y: 9, distance: 61.9
click at [179, 9] on div "it is your birthday Open Advanced New" at bounding box center [293, 12] width 240 height 15
type input "strong sense of place"
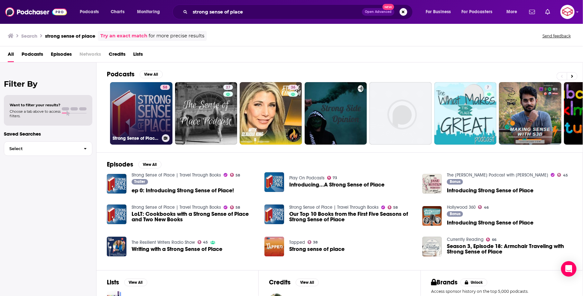
click at [124, 103] on link "58 Strong Sense of Place | Travel Through Books" at bounding box center [141, 113] width 62 height 62
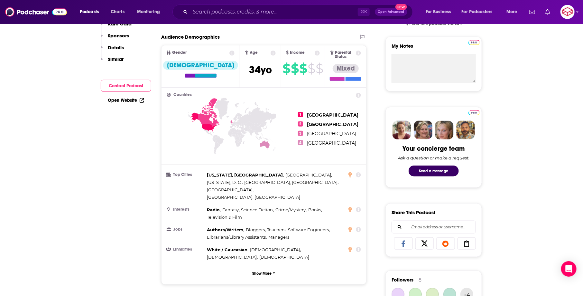
scroll to position [284, 0]
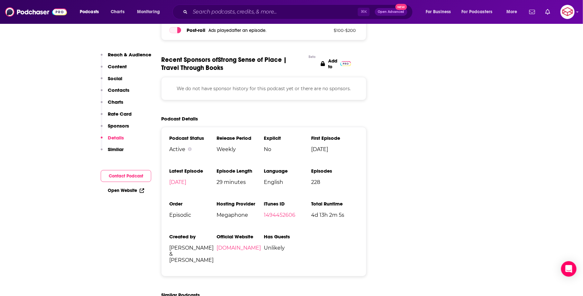
scroll to position [1025, 0]
click at [245, 244] on link "[DOMAIN_NAME]" at bounding box center [239, 247] width 44 height 6
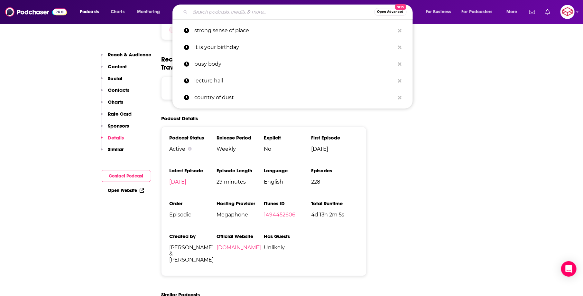
click at [272, 13] on input "Search podcasts, credits, & more..." at bounding box center [282, 12] width 184 height 10
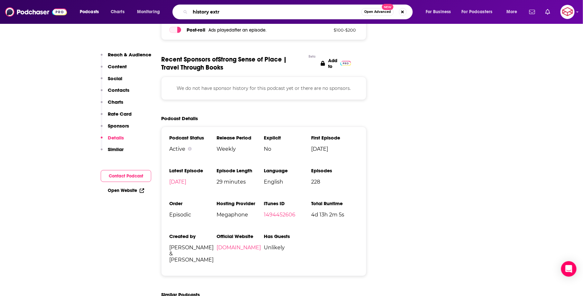
type input "history extra"
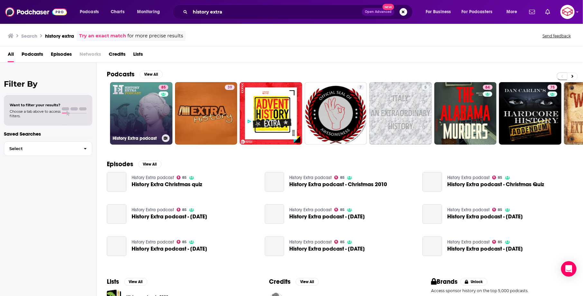
click at [127, 98] on link "85 History Extra podcast" at bounding box center [141, 113] width 62 height 62
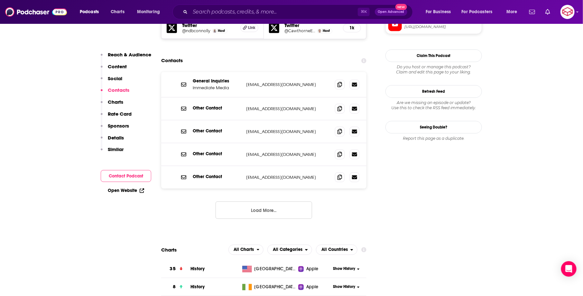
scroll to position [654, 0]
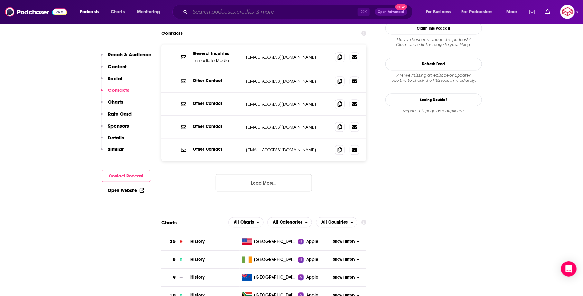
click at [234, 13] on input "Search podcasts, credits, & more..." at bounding box center [274, 12] width 168 height 10
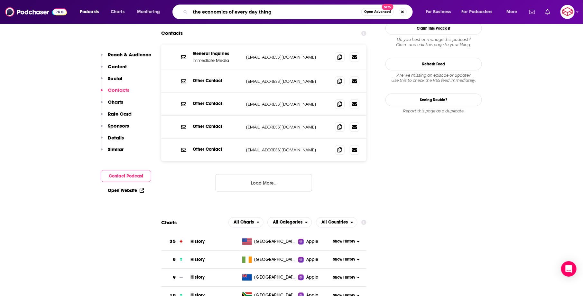
type input "the economics of every day things"
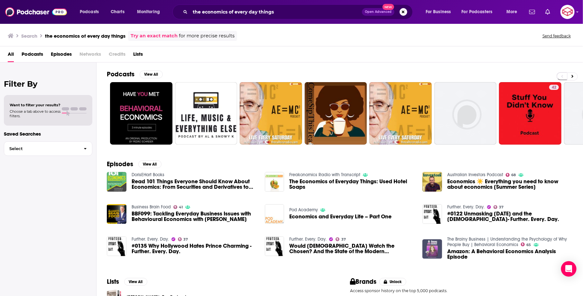
click at [431, 244] on img "Amazon: A Behavioral Economics Analysis Episode" at bounding box center [433, 249] width 20 height 20
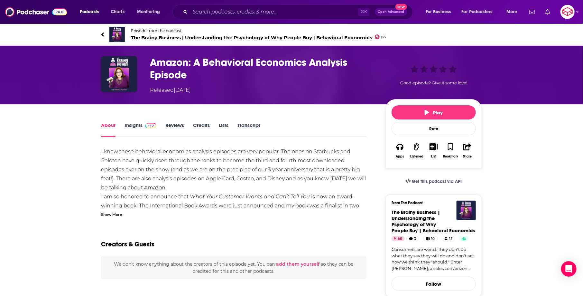
click at [175, 75] on h1 "Amazon: A Behavioral Economics Analysis Episode" at bounding box center [262, 68] width 225 height 25
click at [168, 34] on span "The Brainy Business | Understanding the Psychology of Why People Buy | Behavior…" at bounding box center [258, 37] width 255 height 6
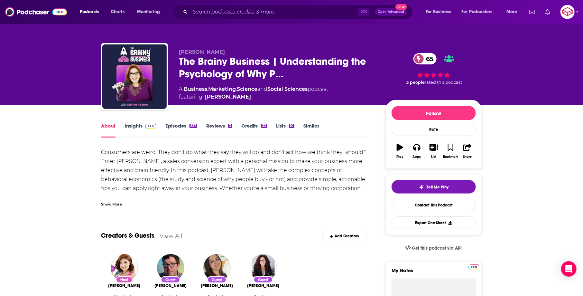
click at [140, 122] on div "About Insights Episodes 537 Reviews 3 Credits 33 Lists 10 Similar" at bounding box center [234, 130] width 266 height 16
click at [142, 125] on link "Insights" at bounding box center [141, 130] width 32 height 15
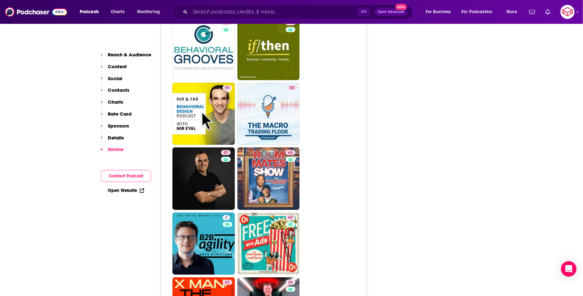
scroll to position [1466, 0]
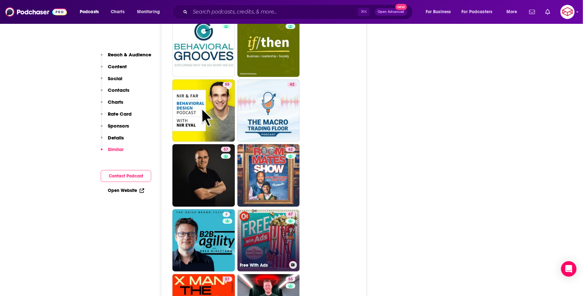
click at [266, 209] on link "67 Free With Ads" at bounding box center [269, 240] width 62 height 62
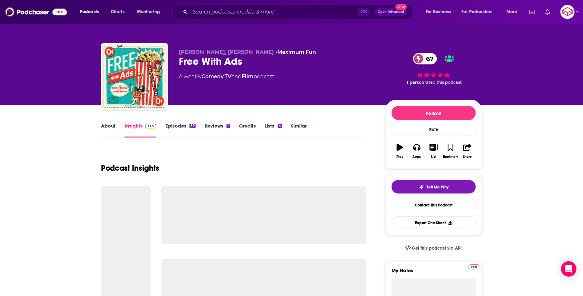
type input "[URL][DOMAIN_NAME]"
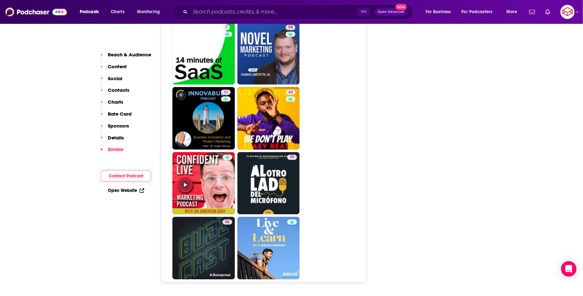
scroll to position [3062, 0]
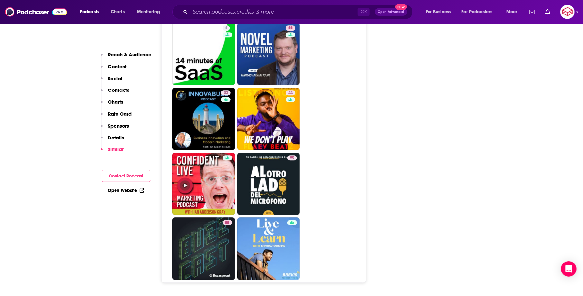
click at [234, 2] on div "Podcasts Charts Monitoring ⌘ K Open Advanced New For Business For Podcasters Mo…" at bounding box center [291, 12] width 583 height 24
click at [239, 9] on input "Search podcasts, credits, & more..." at bounding box center [274, 12] width 168 height 10
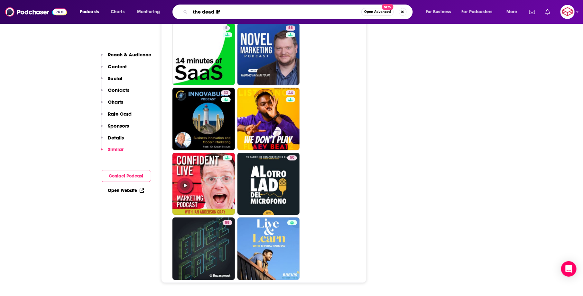
type input "the dead life"
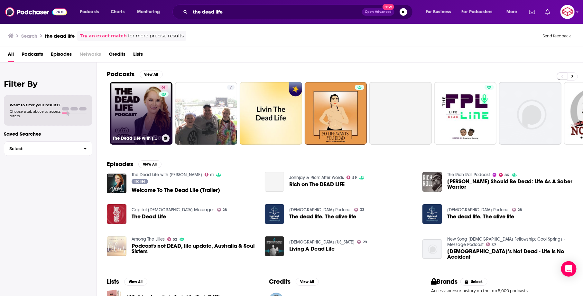
click at [136, 106] on link "61 The Dead Life with [PERSON_NAME]" at bounding box center [141, 113] width 62 height 62
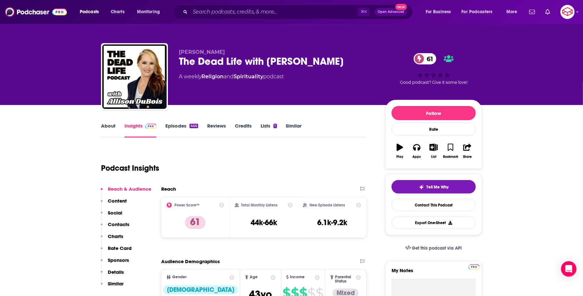
click at [105, 123] on link "About" at bounding box center [108, 130] width 14 height 15
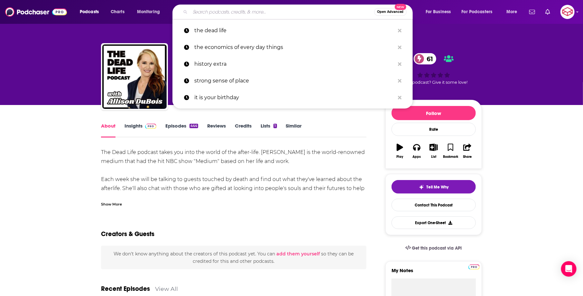
click at [256, 11] on input "Search podcasts, credits, & more..." at bounding box center [282, 12] width 184 height 10
type input "h"
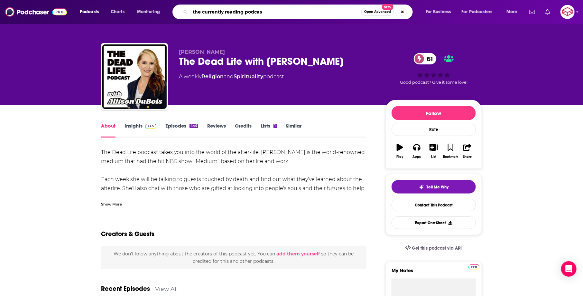
type input "the currently reading podcast"
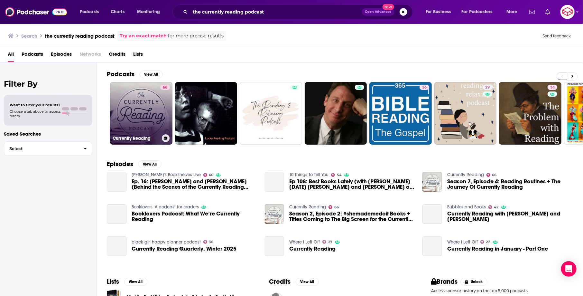
click at [149, 97] on link "66 Currently Reading" at bounding box center [141, 113] width 62 height 62
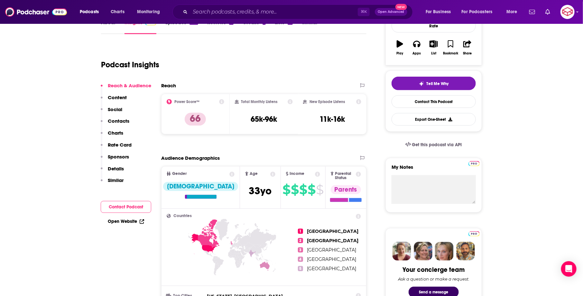
scroll to position [105, 0]
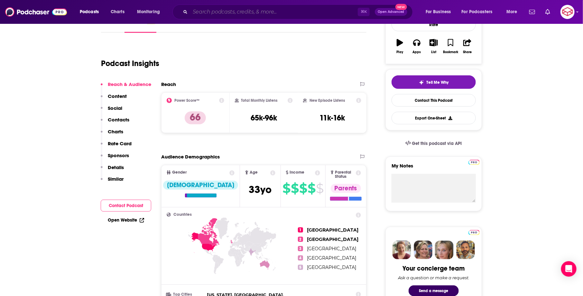
click at [245, 15] on input "Search podcasts, credits, & more..." at bounding box center [274, 12] width 168 height 10
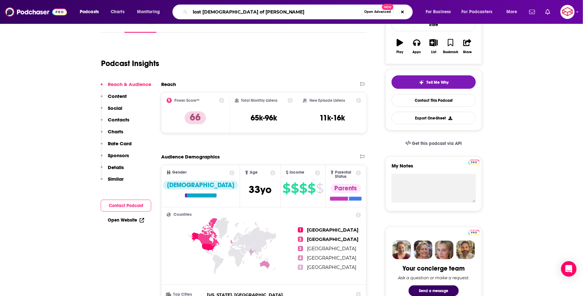
type input "lost [DEMOGRAPHIC_DATA] of lit"
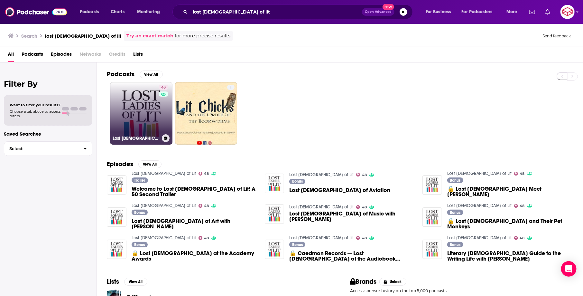
click at [127, 108] on link "48 Lost [DEMOGRAPHIC_DATA] of Lit" at bounding box center [141, 113] width 62 height 62
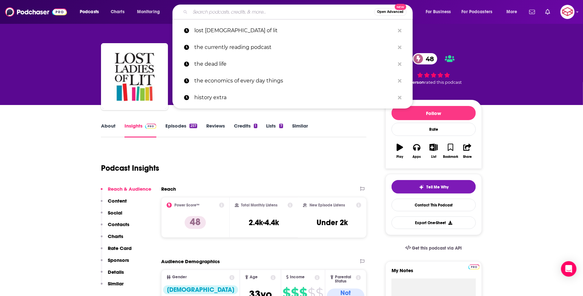
click at [207, 15] on input "Search podcasts, credits, & more..." at bounding box center [282, 12] width 184 height 10
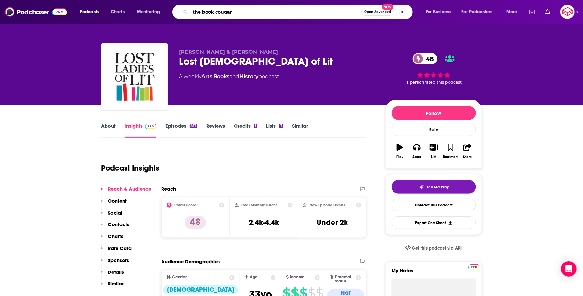
type input "the book cougars"
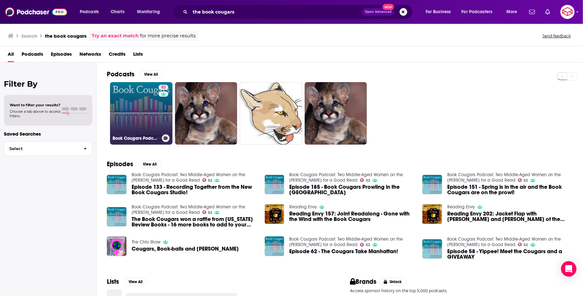
click at [141, 111] on link "52 Book Cougars Podcast: Two Middle-Aged Women on the [PERSON_NAME] for a Good …" at bounding box center [141, 113] width 62 height 62
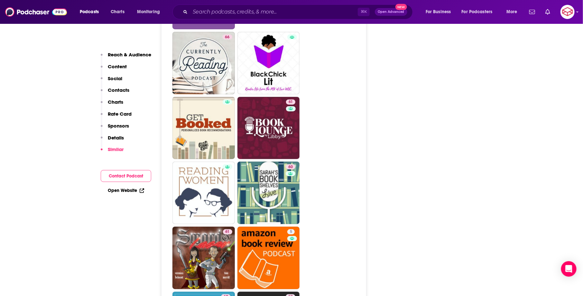
scroll to position [1451, 0]
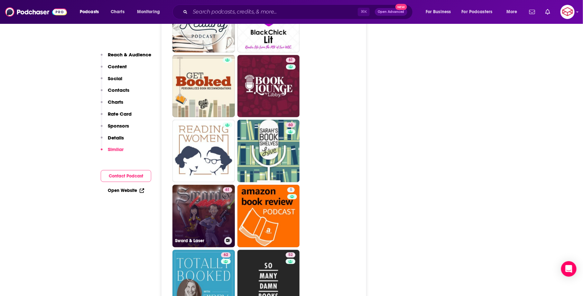
click at [202, 185] on link "61 Sword & Laser" at bounding box center [204, 216] width 62 height 62
type input "[URL][DOMAIN_NAME]"
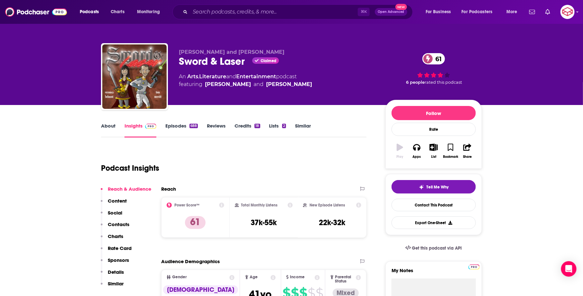
click at [109, 128] on link "About" at bounding box center [108, 130] width 14 height 15
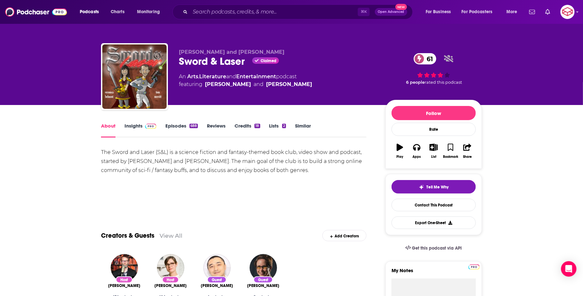
scroll to position [0, 0]
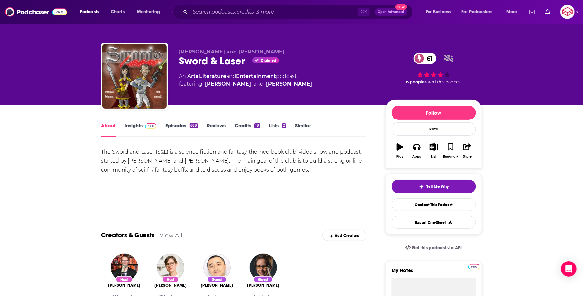
click at [137, 130] on link "Insights" at bounding box center [141, 129] width 32 height 15
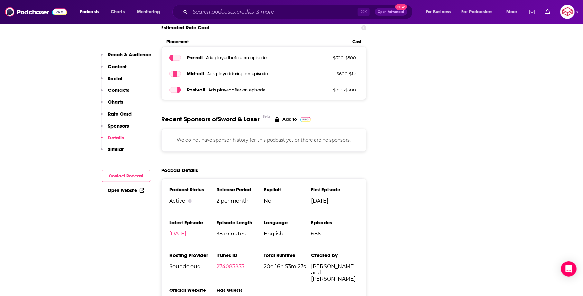
scroll to position [1014, 0]
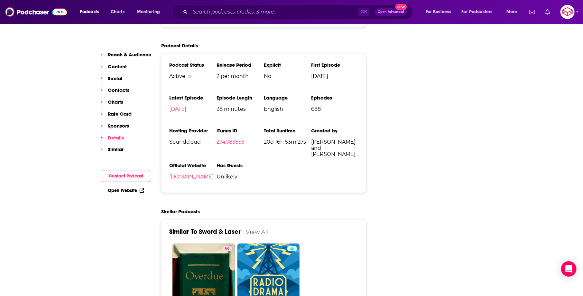
click at [213, 174] on link "[DOMAIN_NAME]" at bounding box center [191, 177] width 44 height 6
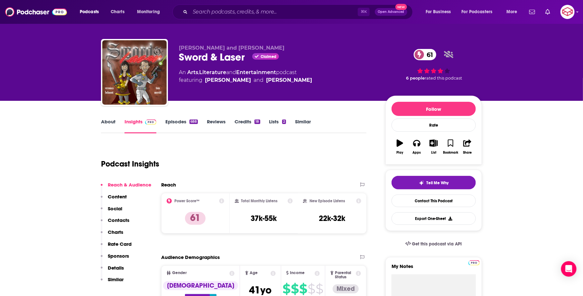
scroll to position [3, 0]
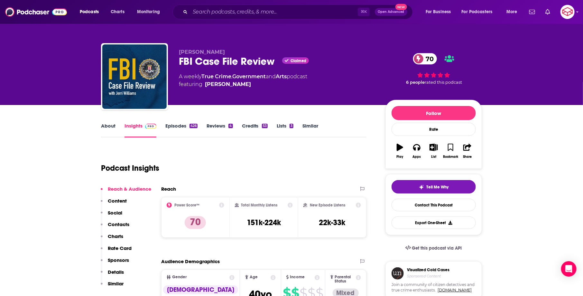
click at [105, 126] on link "About" at bounding box center [108, 130] width 14 height 15
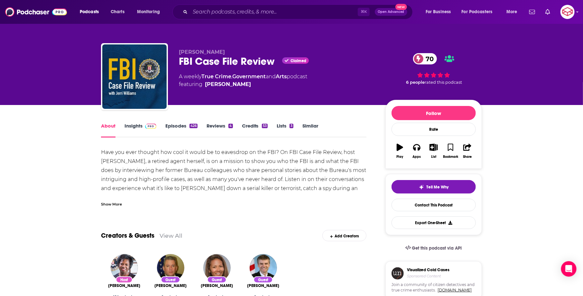
click at [113, 200] on div "Show More" at bounding box center [234, 201] width 266 height 11
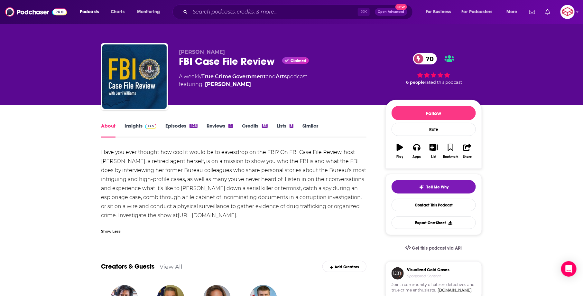
click at [138, 126] on link "Insights" at bounding box center [141, 130] width 32 height 15
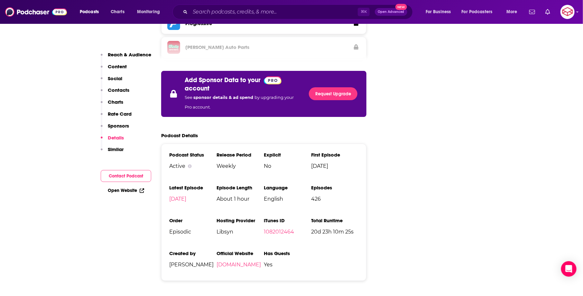
scroll to position [1038, 0]
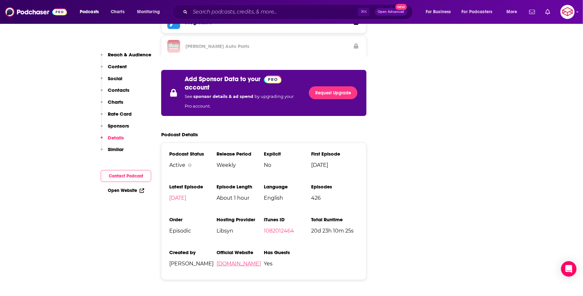
click at [230, 260] on link "jerriwilliams.com" at bounding box center [239, 263] width 44 height 6
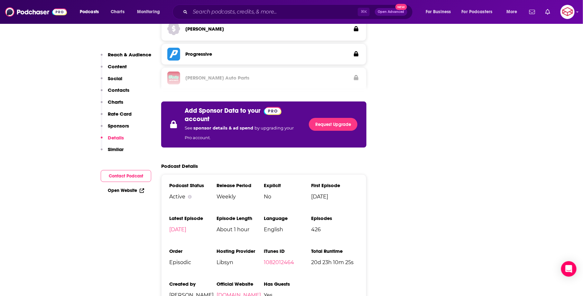
scroll to position [1178, 0]
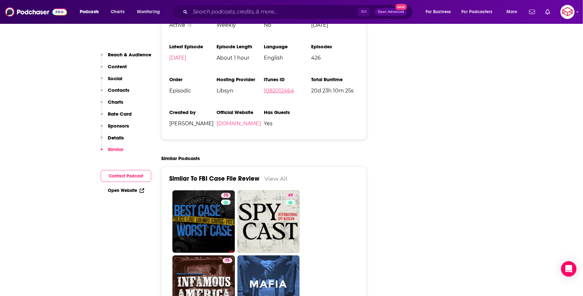
click at [277, 88] on link "1082012464" at bounding box center [279, 91] width 30 height 6
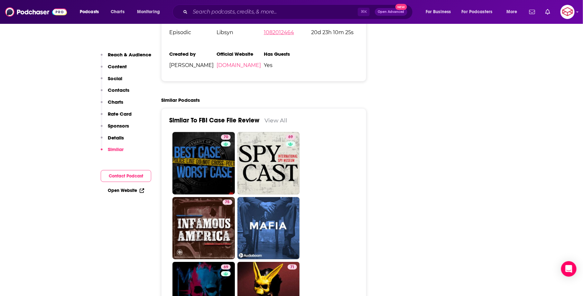
scroll to position [1244, 0]
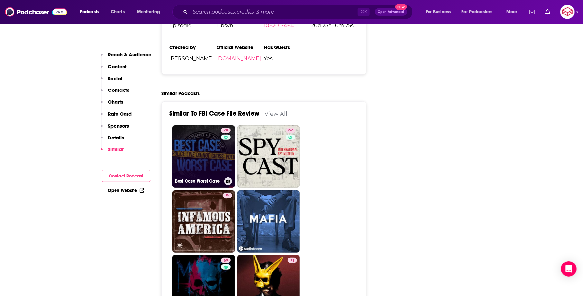
click at [204, 127] on link "70 Best Case Worst Case" at bounding box center [204, 156] width 62 height 62
type input "https://www.podchaser.com/podcasts/best-case-worst-case-534032"
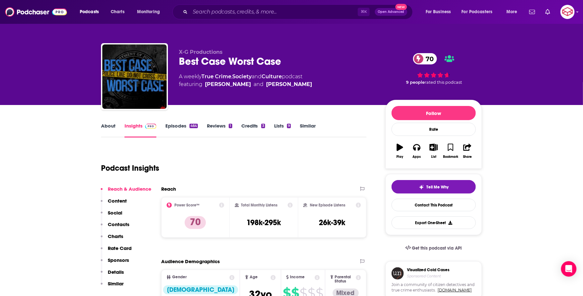
click at [103, 133] on link "About" at bounding box center [108, 130] width 14 height 15
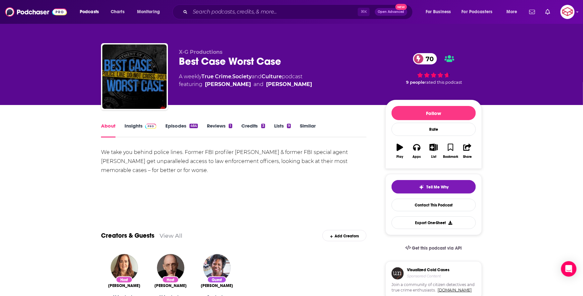
click at [127, 133] on link "Insights" at bounding box center [141, 130] width 32 height 15
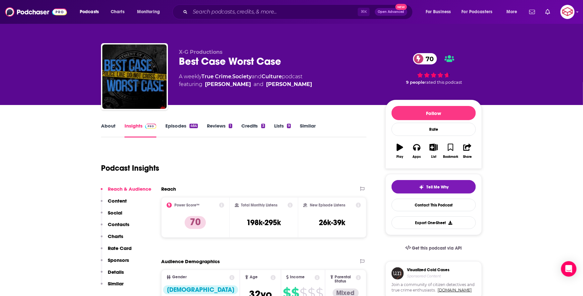
click at [111, 128] on link "About" at bounding box center [108, 130] width 14 height 15
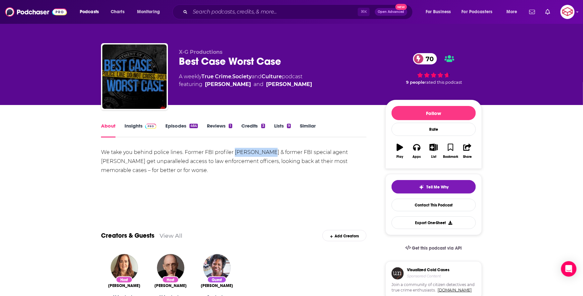
drag, startPoint x: 234, startPoint y: 152, endPoint x: 268, endPoint y: 154, distance: 34.5
click at [268, 154] on div "We take you behind police lines. Former FBI profiler Jim Clemente & former FBI …" at bounding box center [234, 161] width 266 height 27
copy div "Jim Clemente"
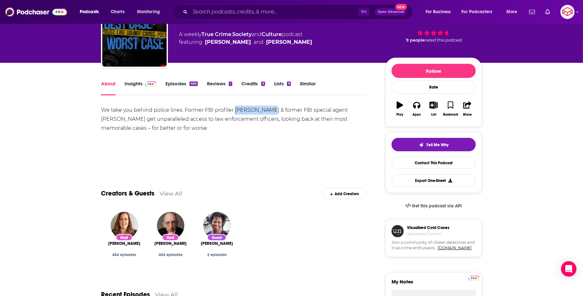
scroll to position [43, 0]
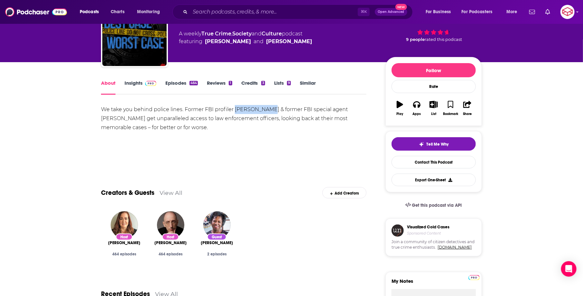
click at [152, 84] on img at bounding box center [150, 83] width 11 height 5
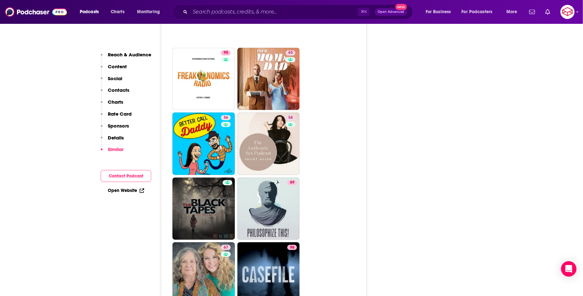
scroll to position [3131, 0]
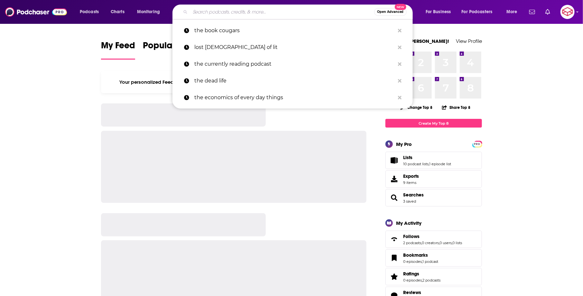
click at [303, 8] on input "Search podcasts, credits, & more..." at bounding box center [282, 12] width 184 height 10
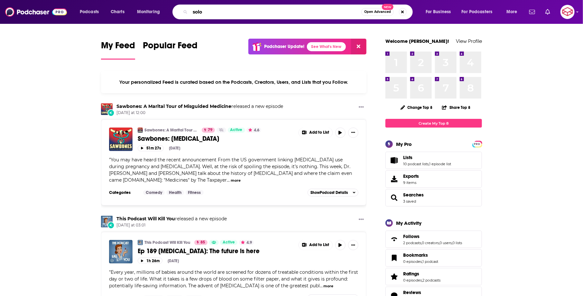
type input "solo"
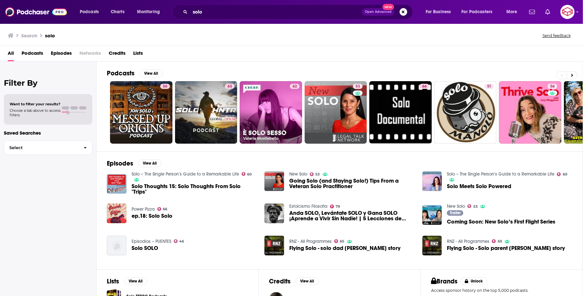
click at [207, 173] on link "Solo – The Single Person’s Guide to a Remarkable Life" at bounding box center [186, 173] width 108 height 5
click at [120, 208] on img "ep.18: Solo Solo" at bounding box center [117, 213] width 20 height 20
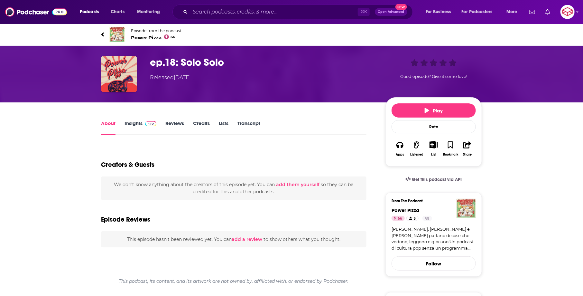
click at [155, 38] on span "Power Pizza 66" at bounding box center [156, 37] width 51 height 6
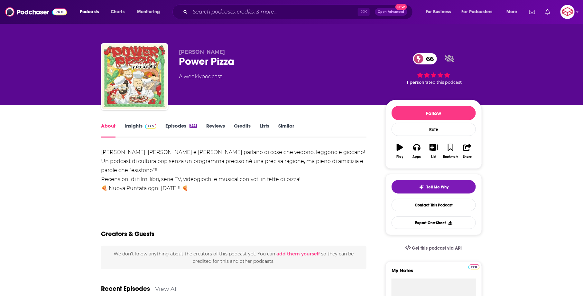
click at [143, 124] on span at bounding box center [150, 126] width 14 height 6
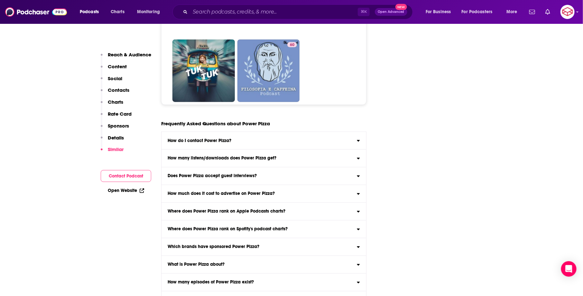
scroll to position [1709, 0]
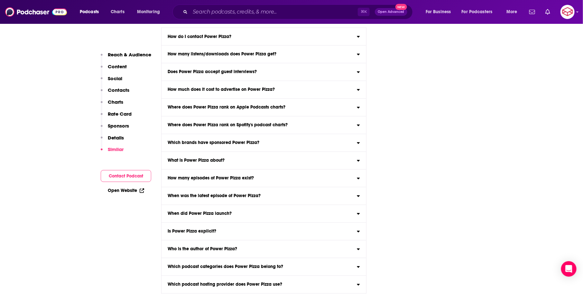
click at [283, 156] on label "What is Power Pizza about? Here is the podcast description for Power Pizza : [P…" at bounding box center [264, 161] width 205 height 18
click at [0, 0] on input "What is Power Pizza about? Here is the podcast description for Power Pizza : [P…" at bounding box center [0, 0] width 0 height 0
